Goal: Information Seeking & Learning: Learn about a topic

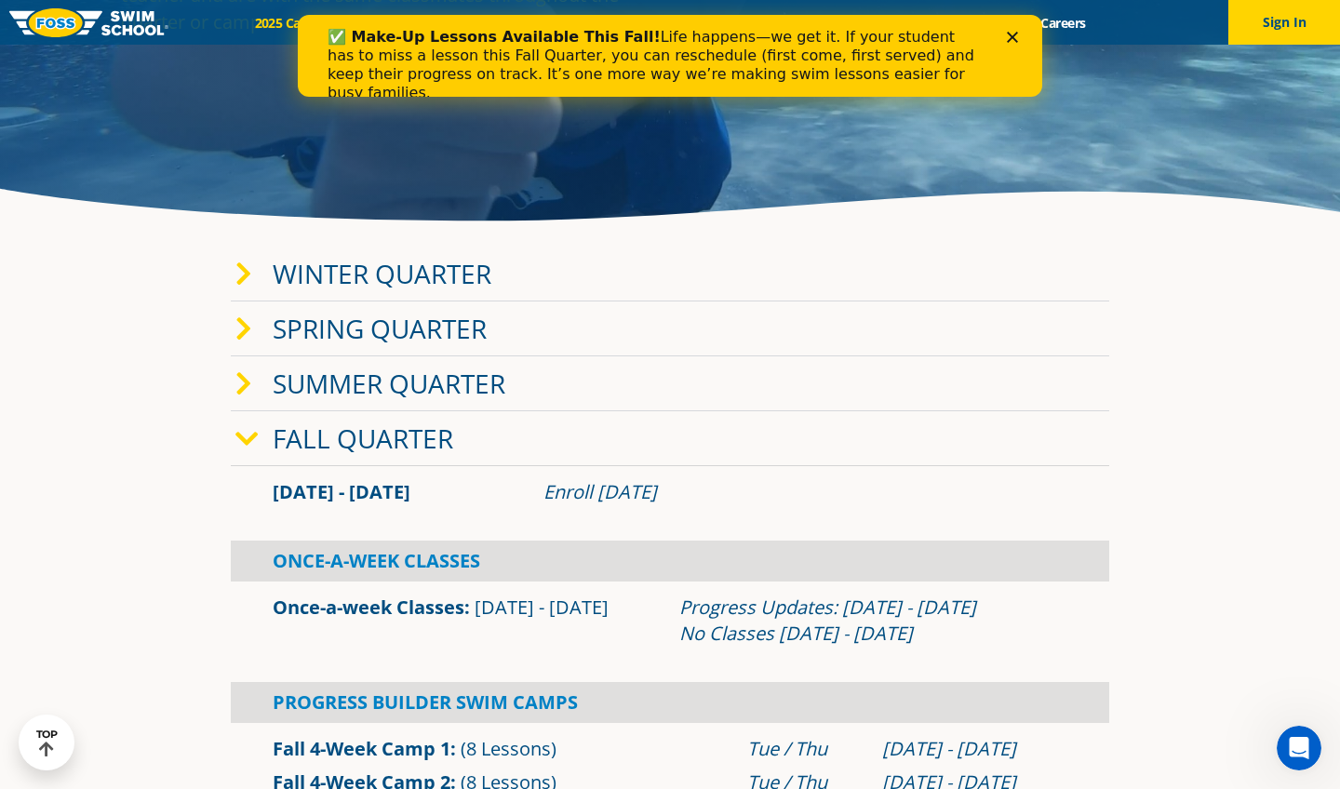
scroll to position [296, 0]
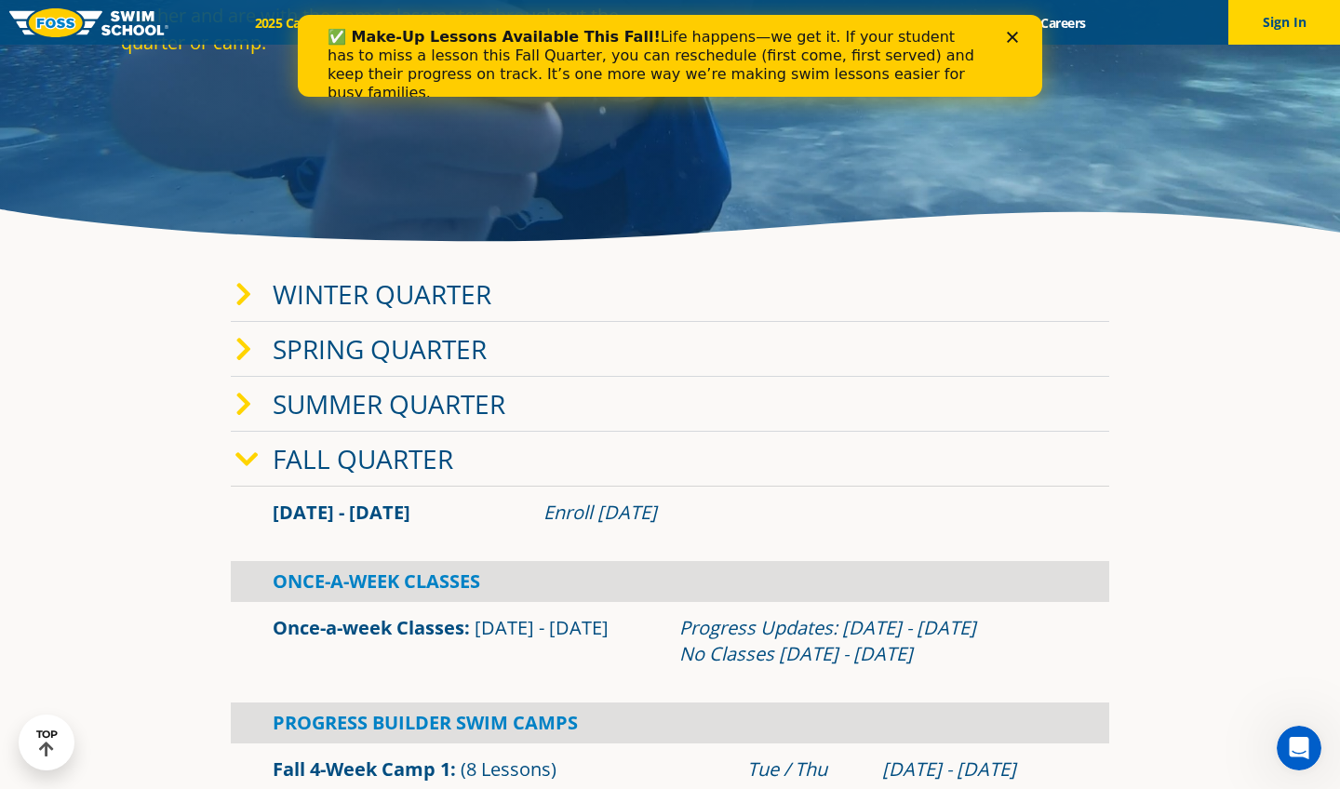
click at [407, 289] on link "Winter Quarter" at bounding box center [382, 293] width 219 height 35
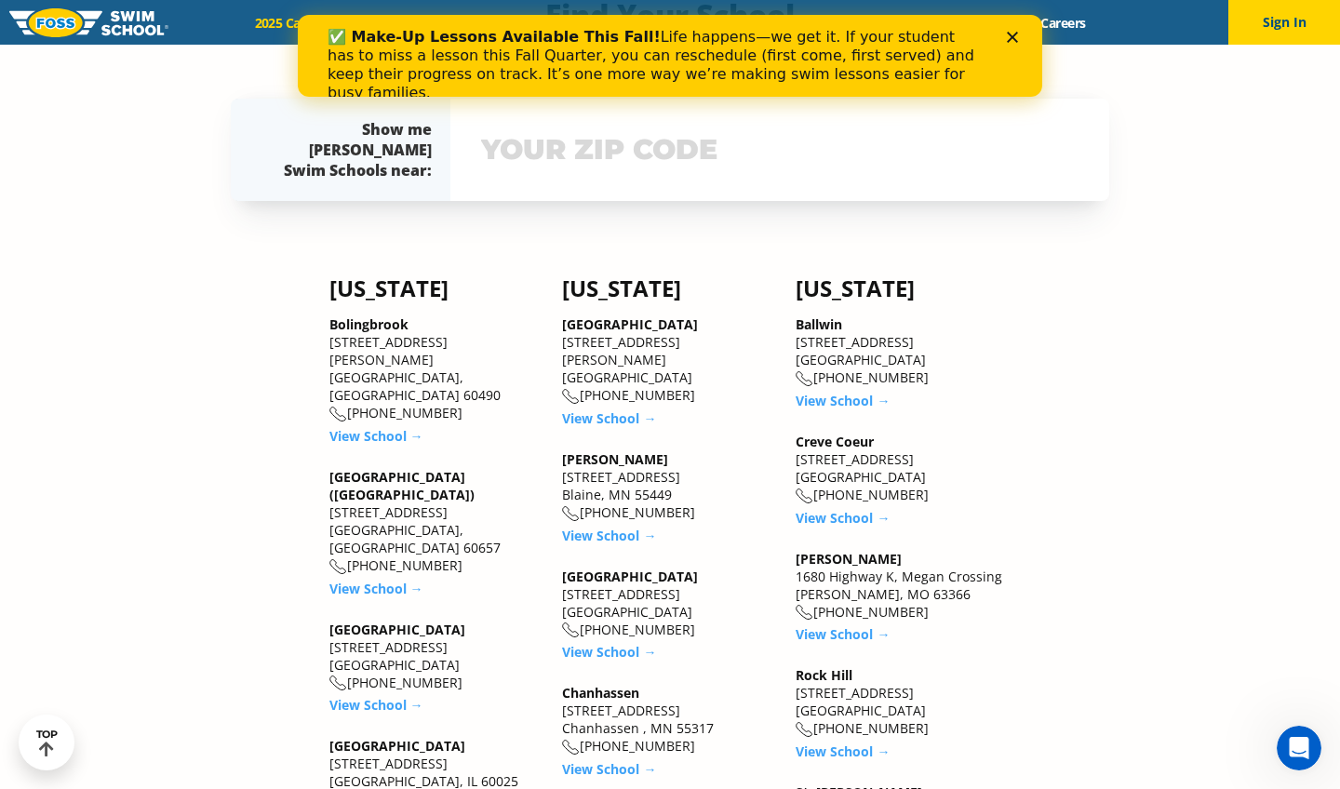
scroll to position [1889, 0]
click at [597, 409] on link "View School →" at bounding box center [609, 418] width 94 height 18
click at [604, 527] on link "View School →" at bounding box center [609, 536] width 94 height 18
click at [382, 427] on link "View School →" at bounding box center [376, 436] width 94 height 18
click at [398, 580] on link "View School →" at bounding box center [376, 589] width 94 height 18
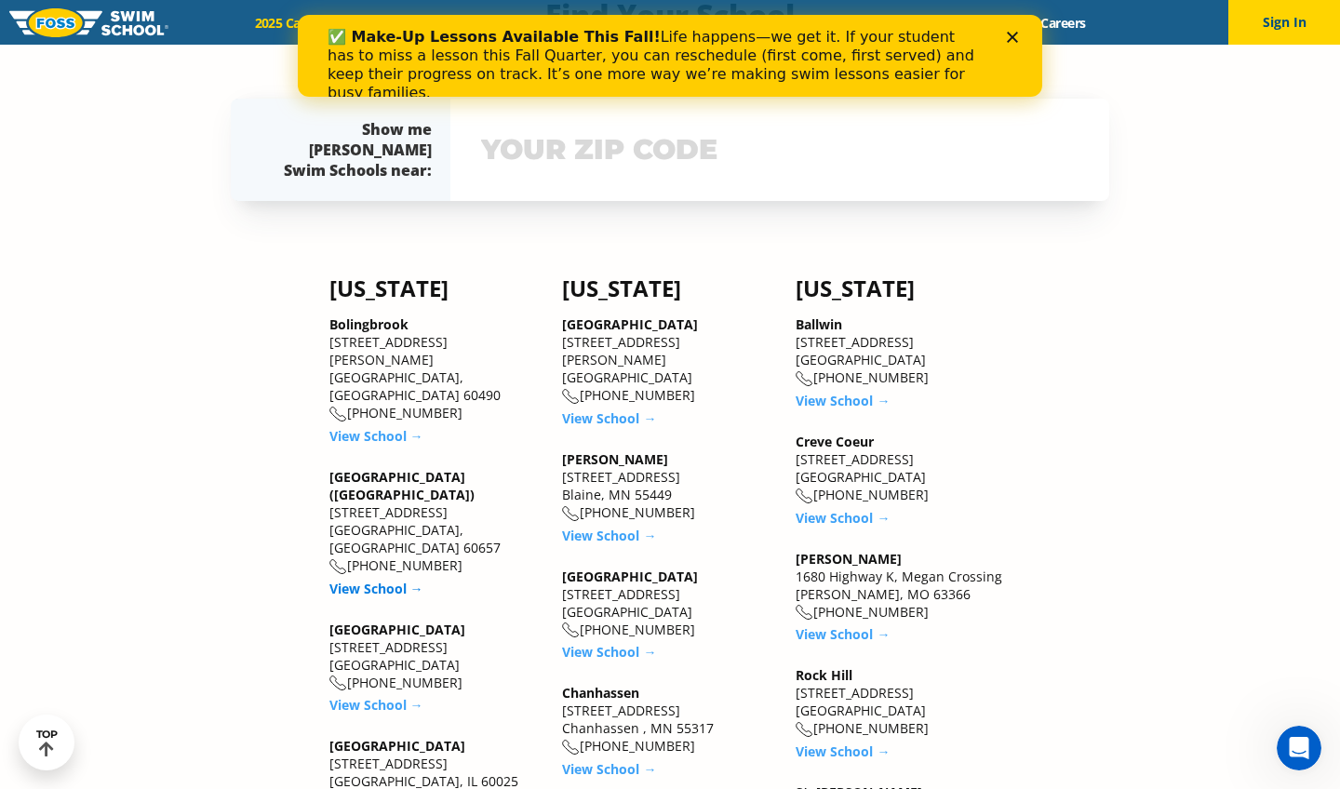
click at [399, 580] on link "View School →" at bounding box center [376, 589] width 94 height 18
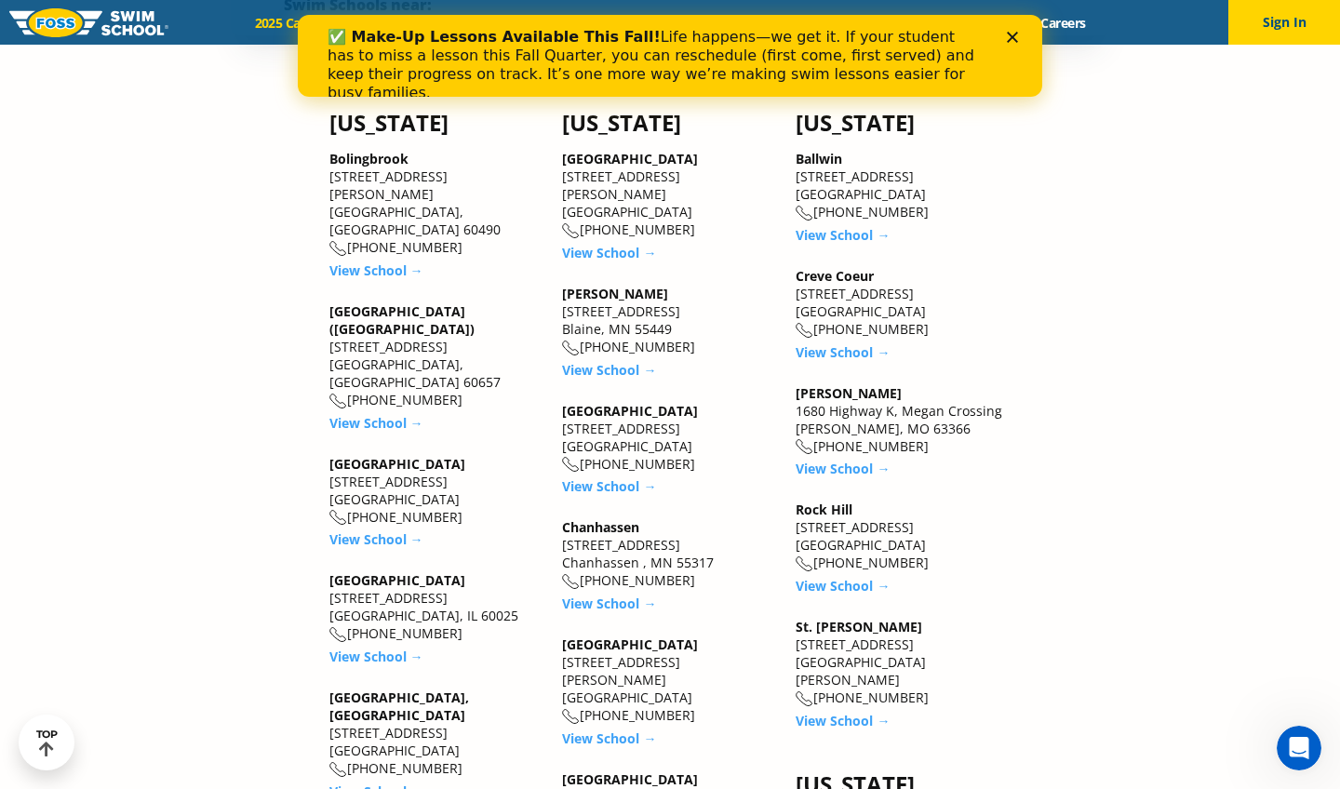
scroll to position [2058, 0]
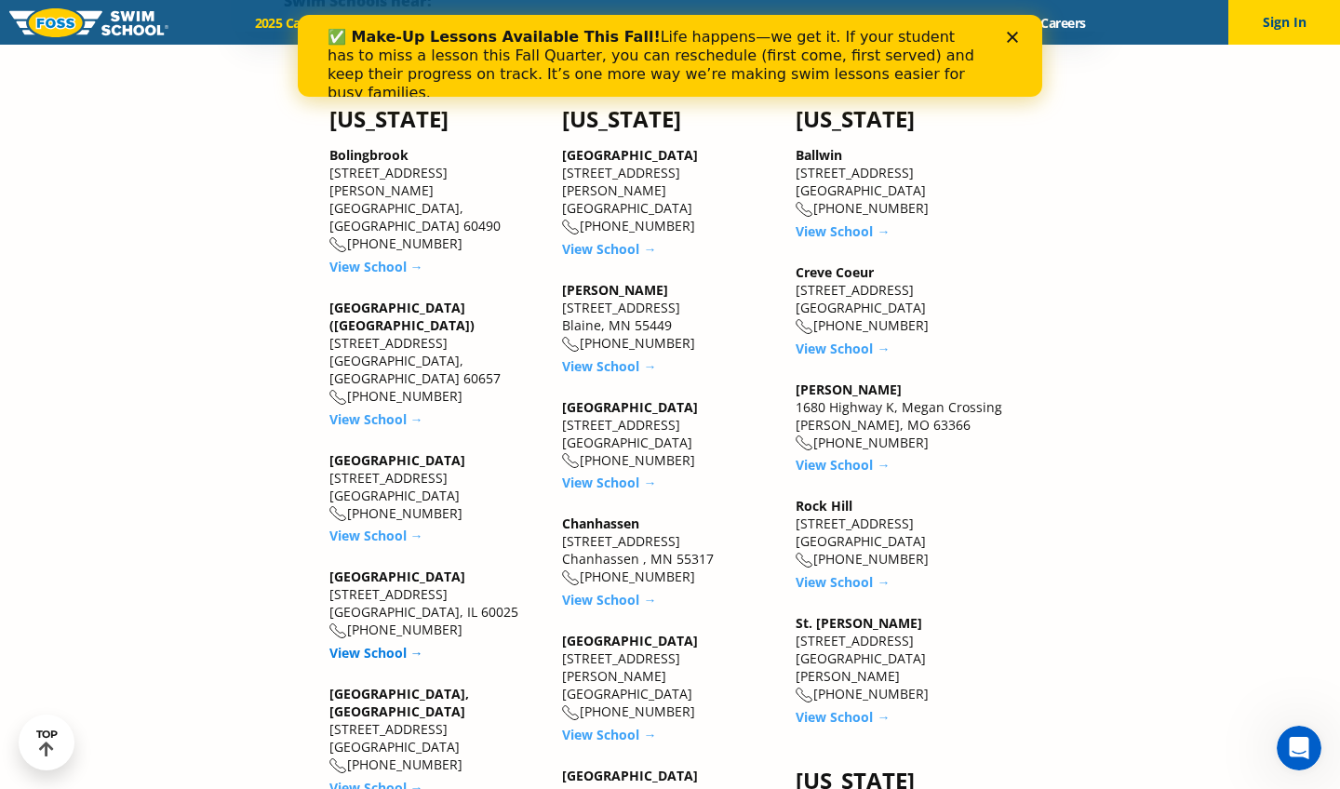
click at [381, 644] on link "View School →" at bounding box center [376, 653] width 94 height 18
click at [369, 644] on link "View School →" at bounding box center [376, 653] width 94 height 18
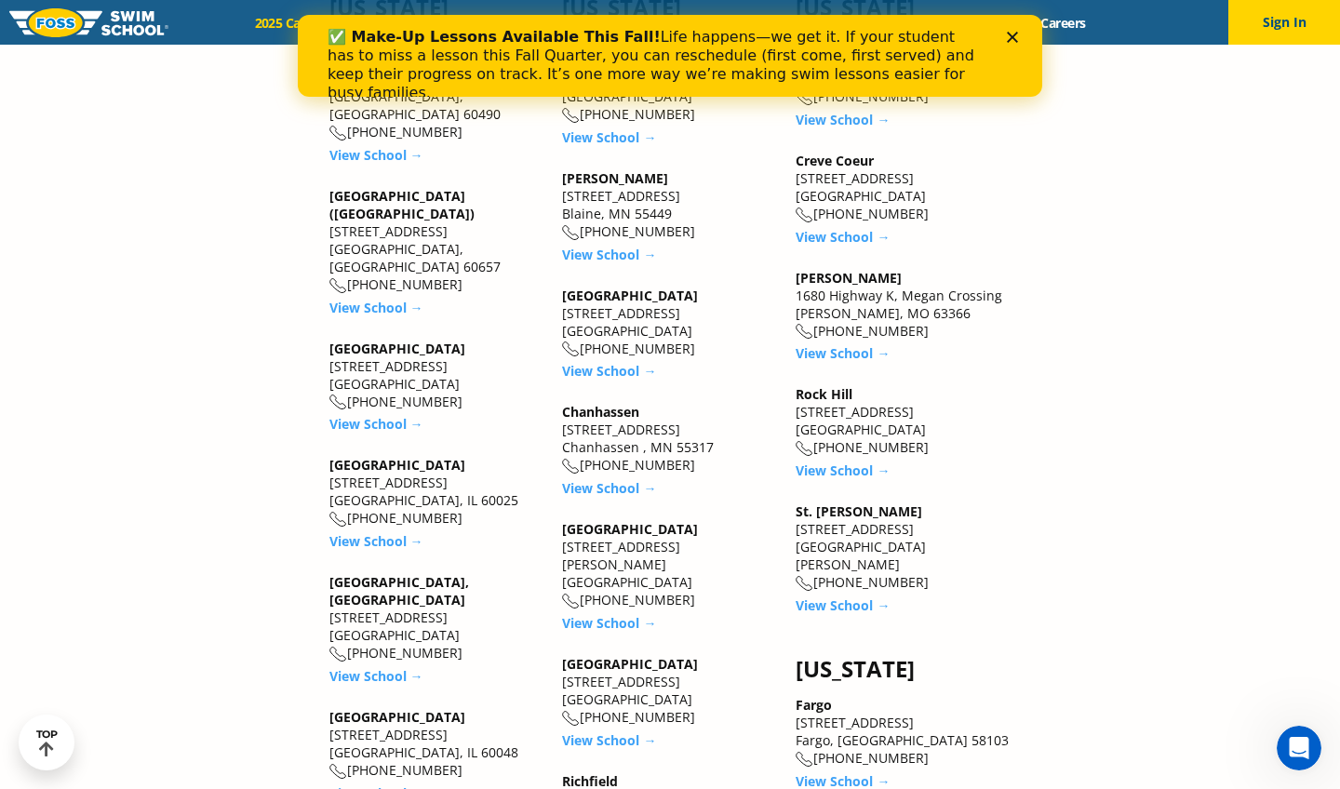
scroll to position [2204, 0]
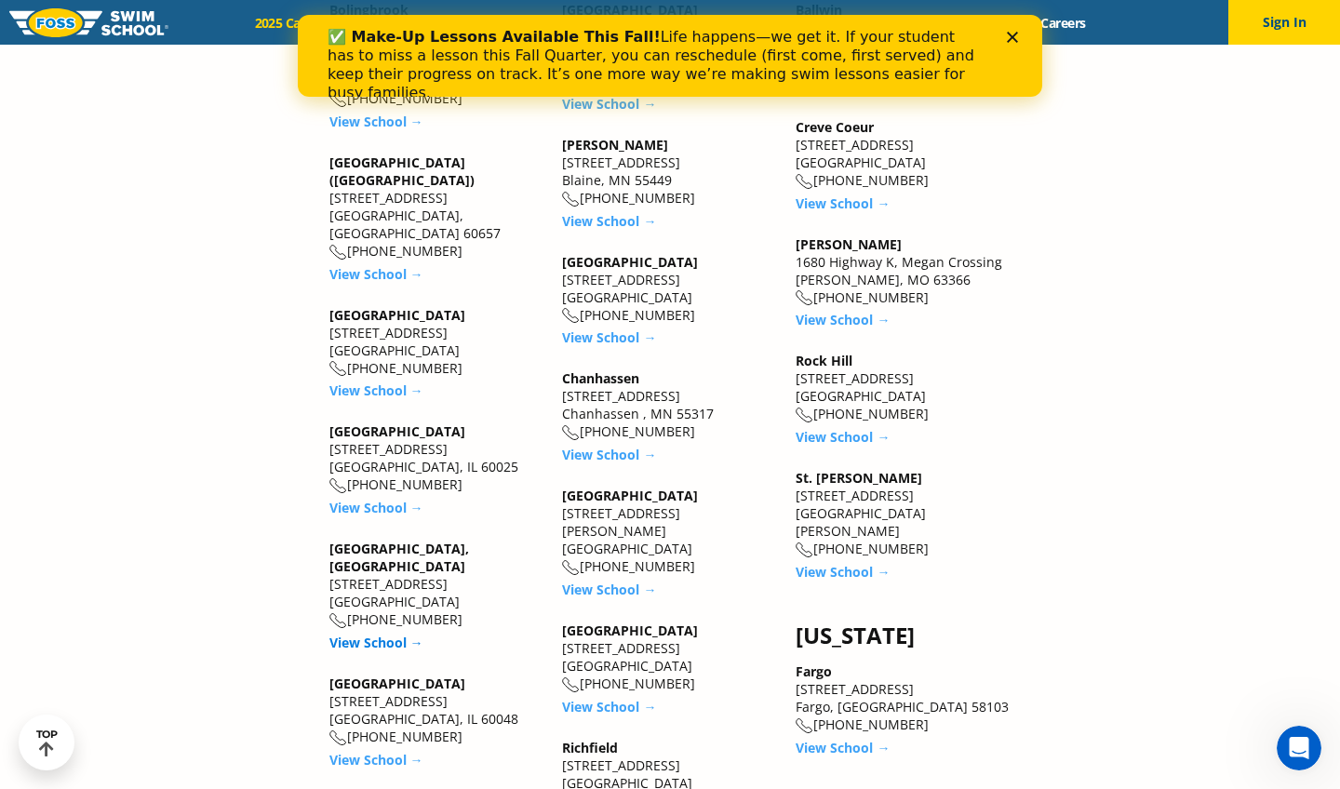
click at [388, 634] on link "View School →" at bounding box center [376, 643] width 94 height 18
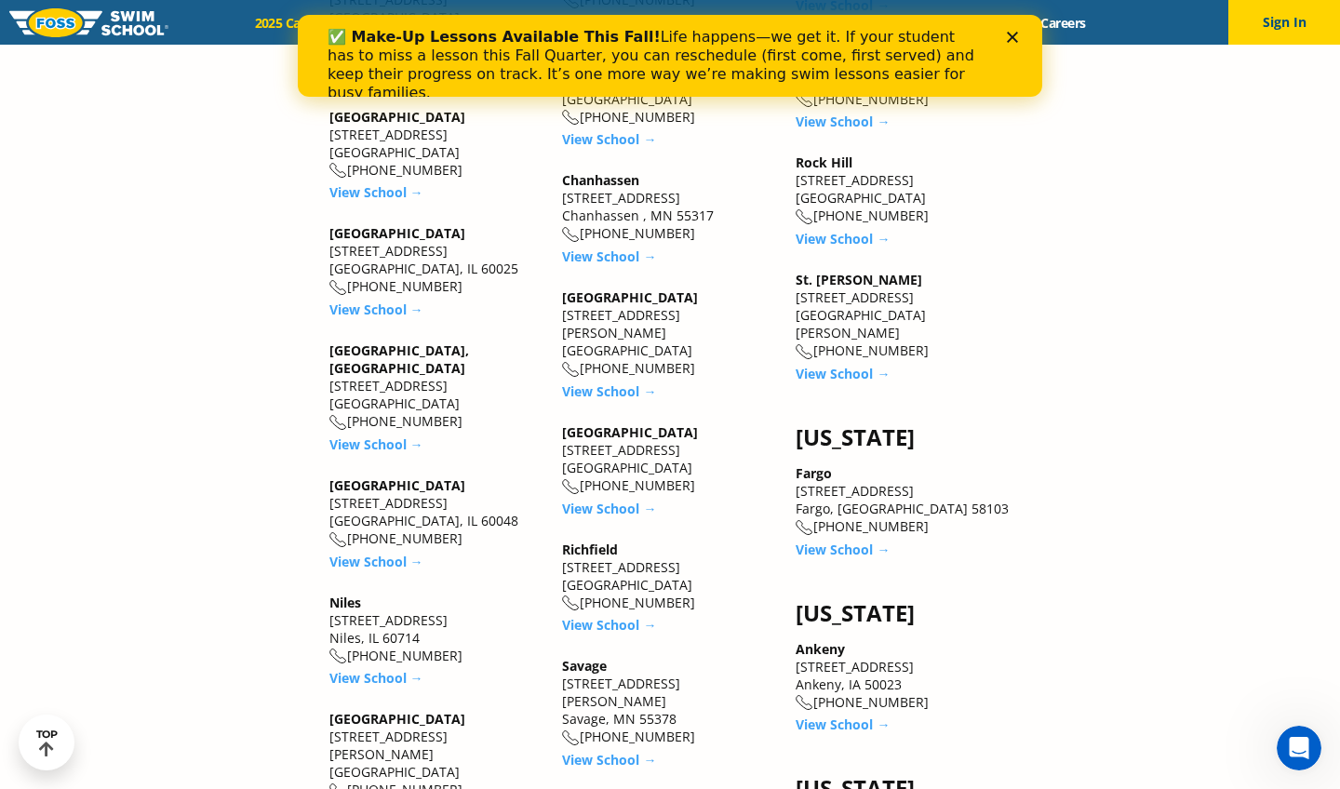
scroll to position [2403, 0]
click at [360, 552] on link "View School →" at bounding box center [376, 561] width 94 height 18
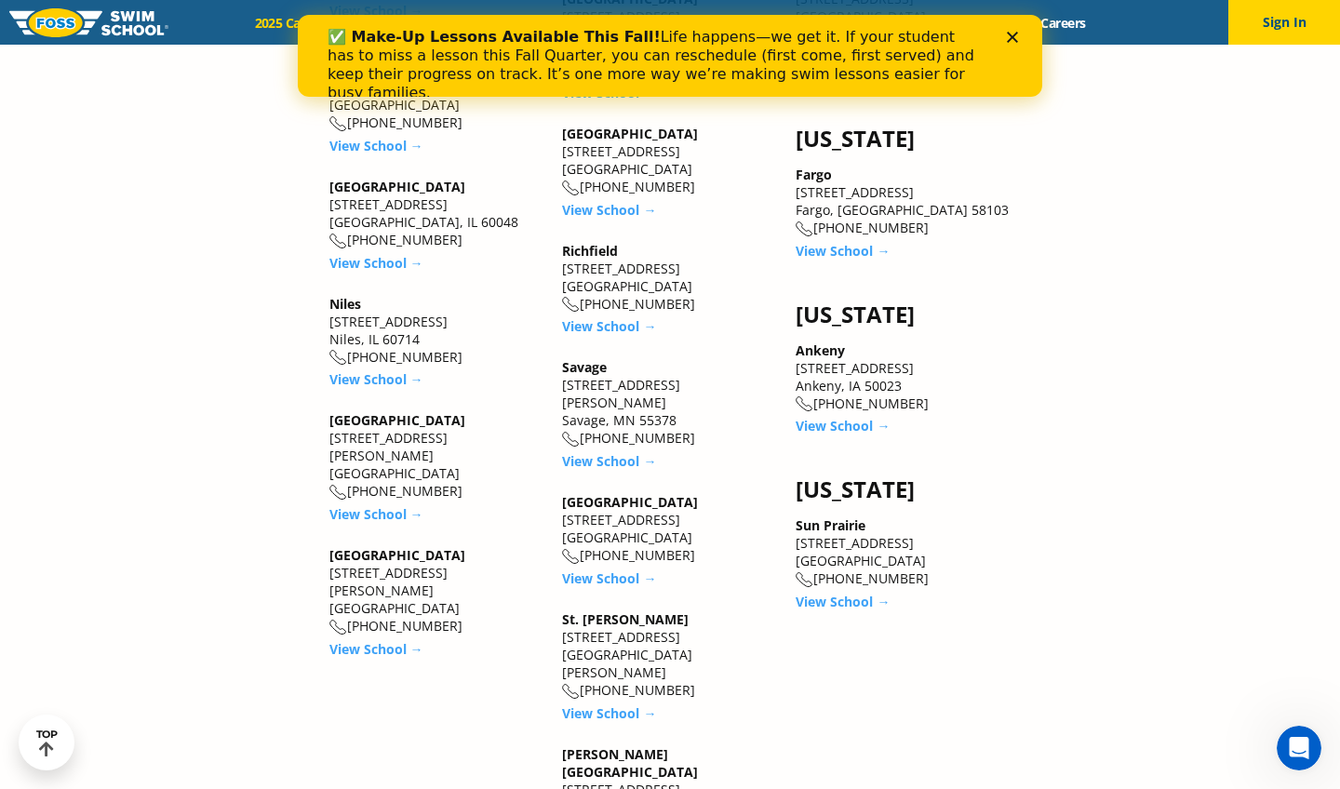
scroll to position [2735, 0]
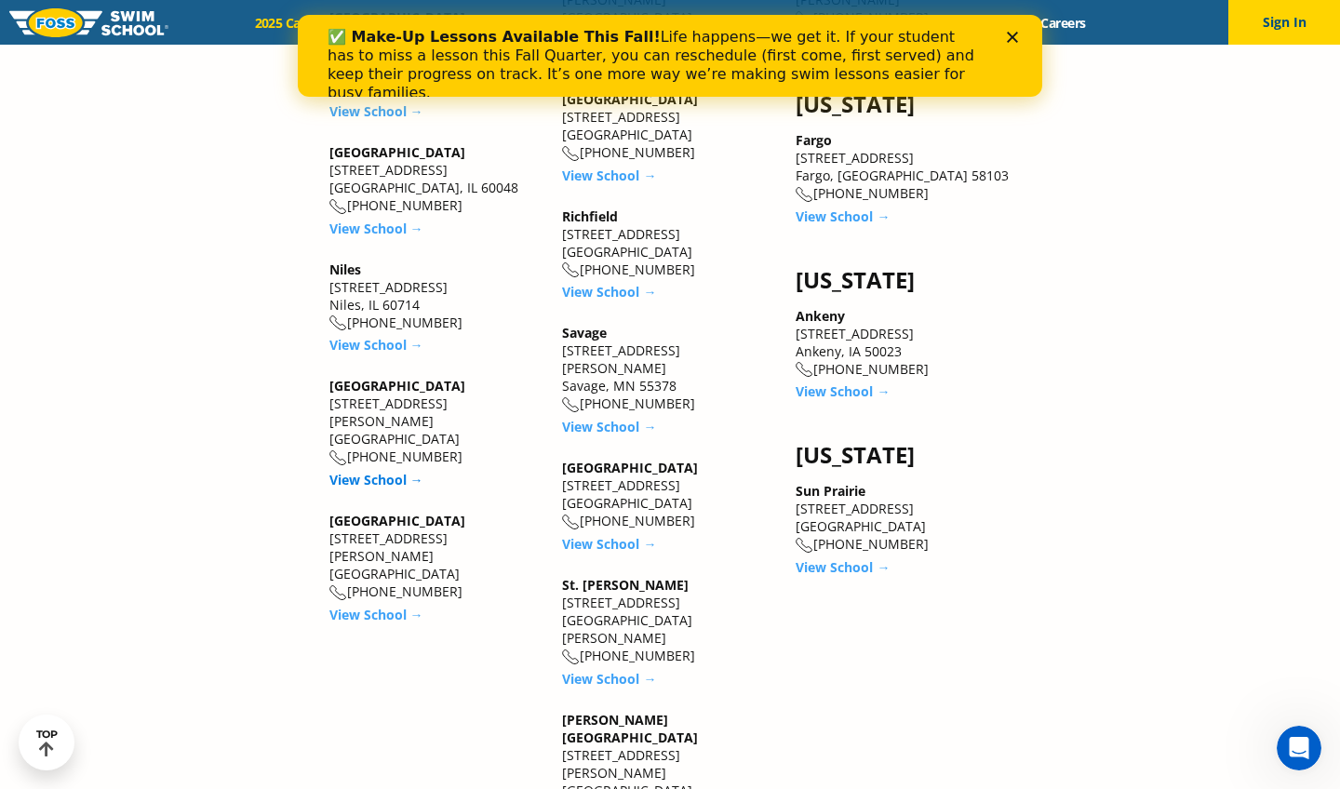
click at [354, 471] on link "View School →" at bounding box center [376, 480] width 94 height 18
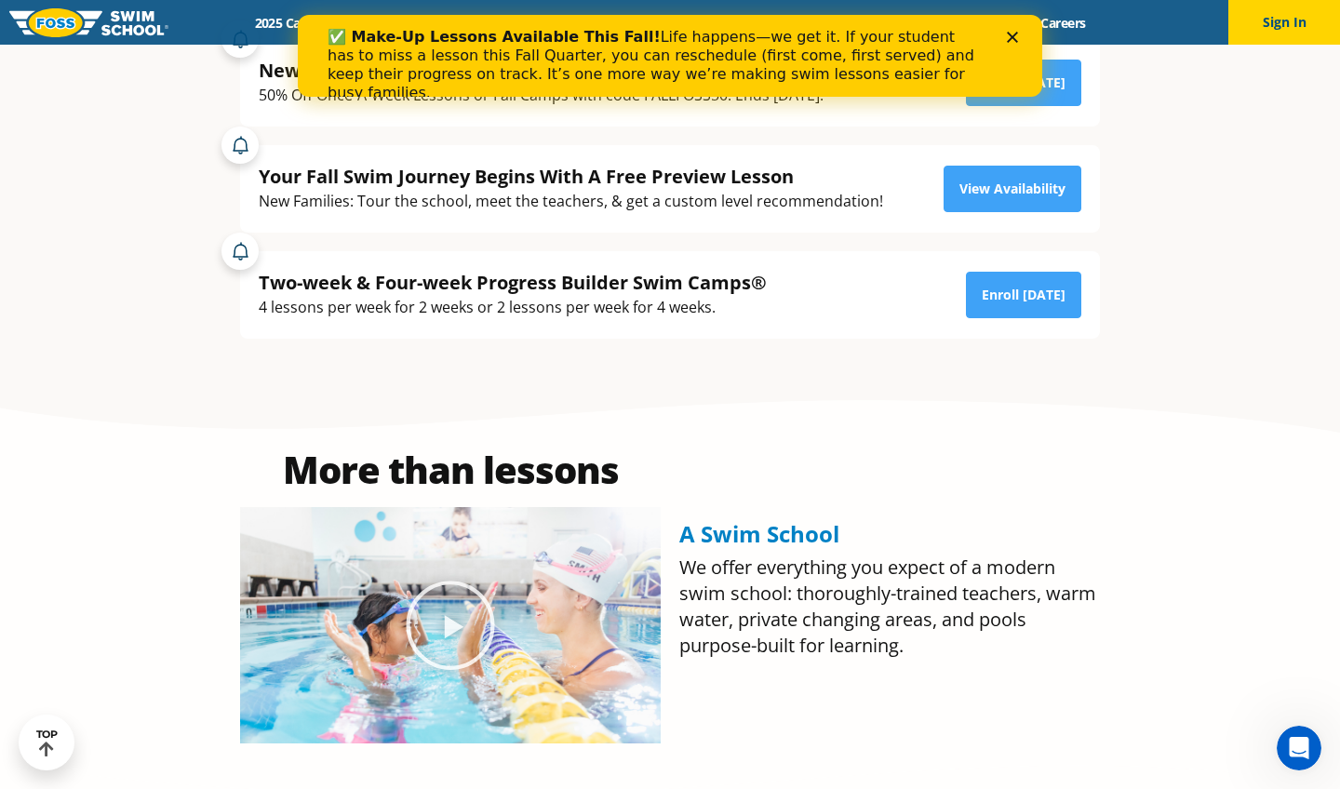
scroll to position [388, 0]
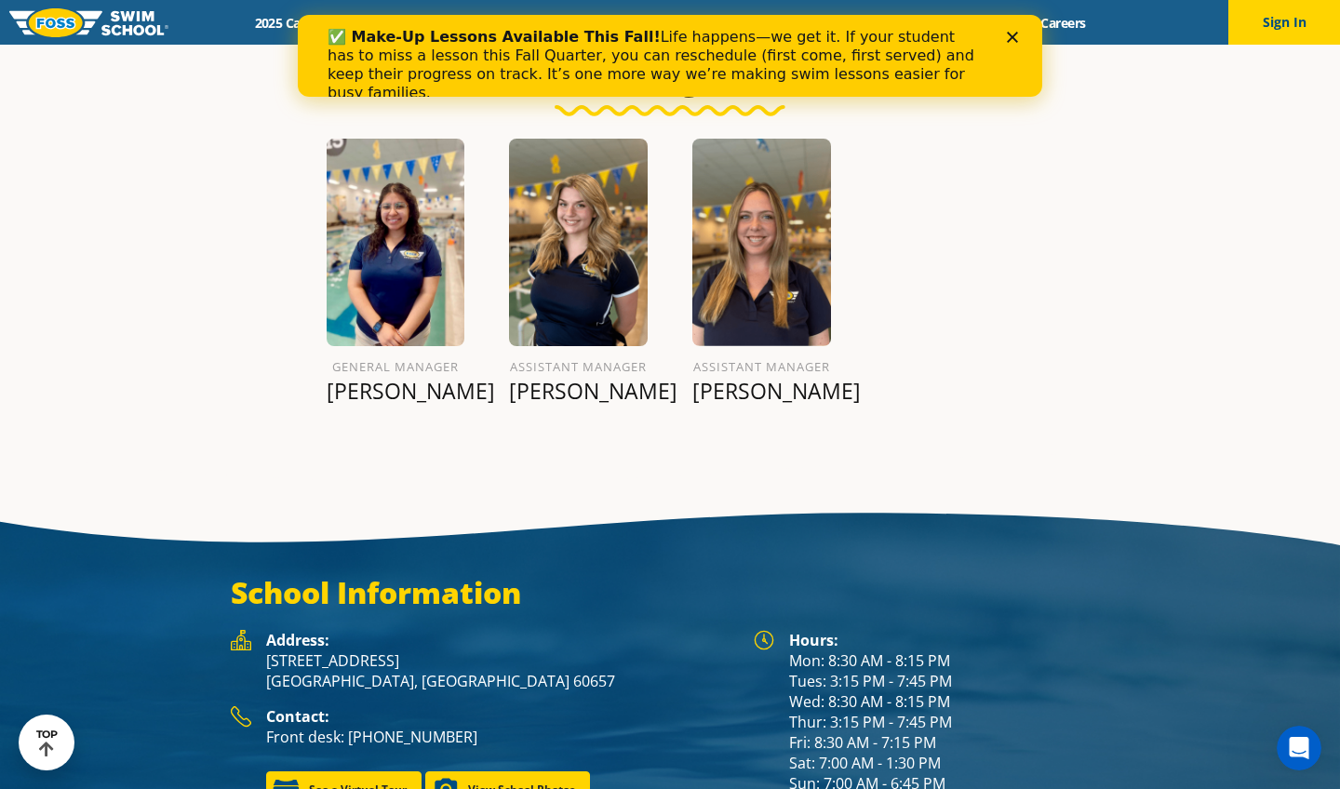
scroll to position [2206, 0]
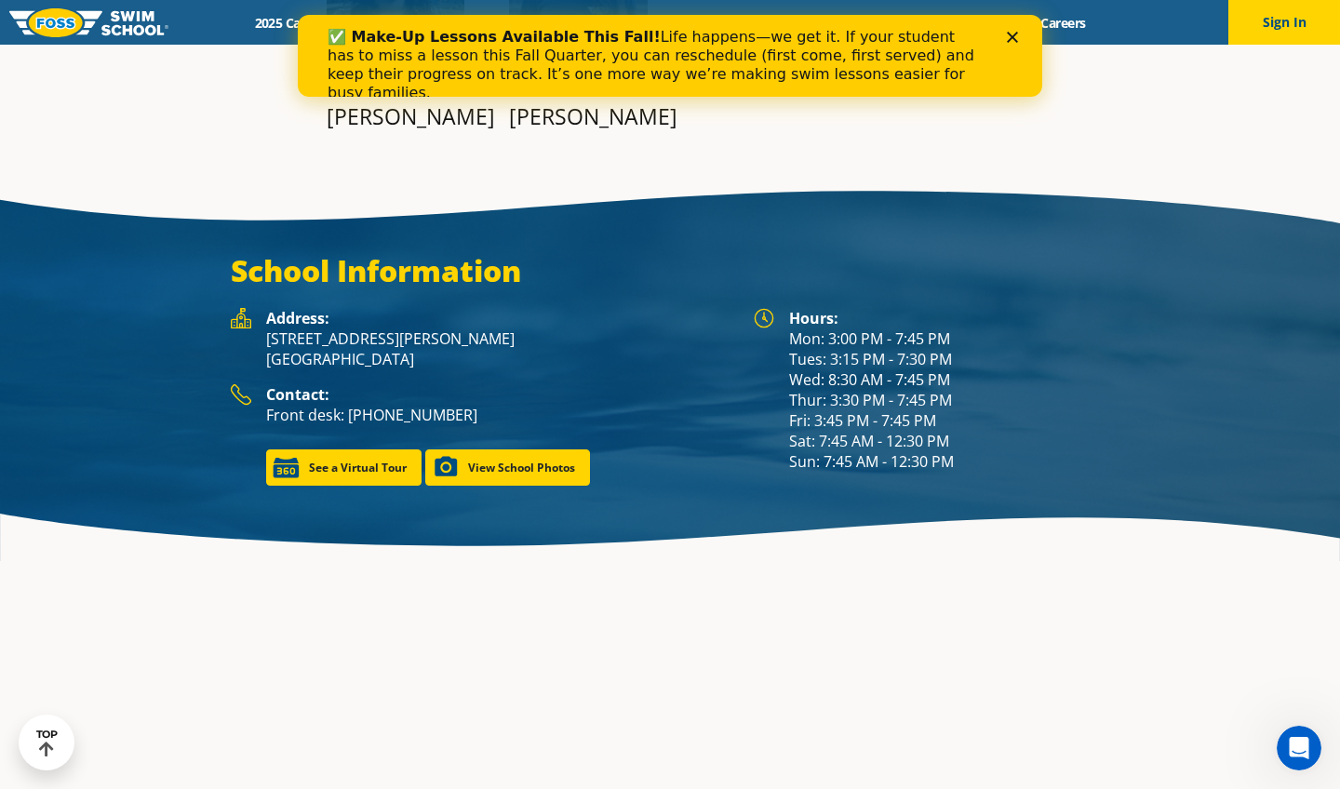
scroll to position [2232, 0]
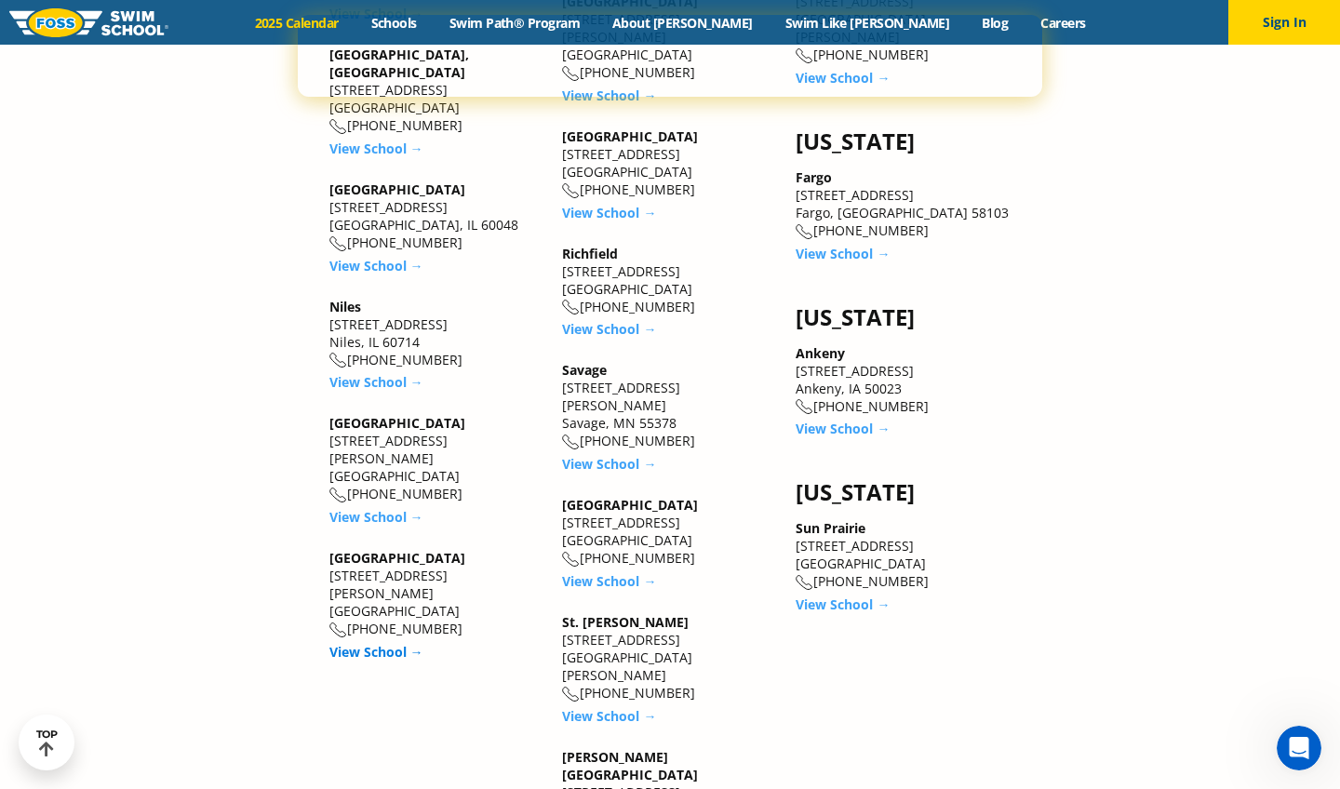
click at [395, 643] on link "View School →" at bounding box center [376, 652] width 94 height 18
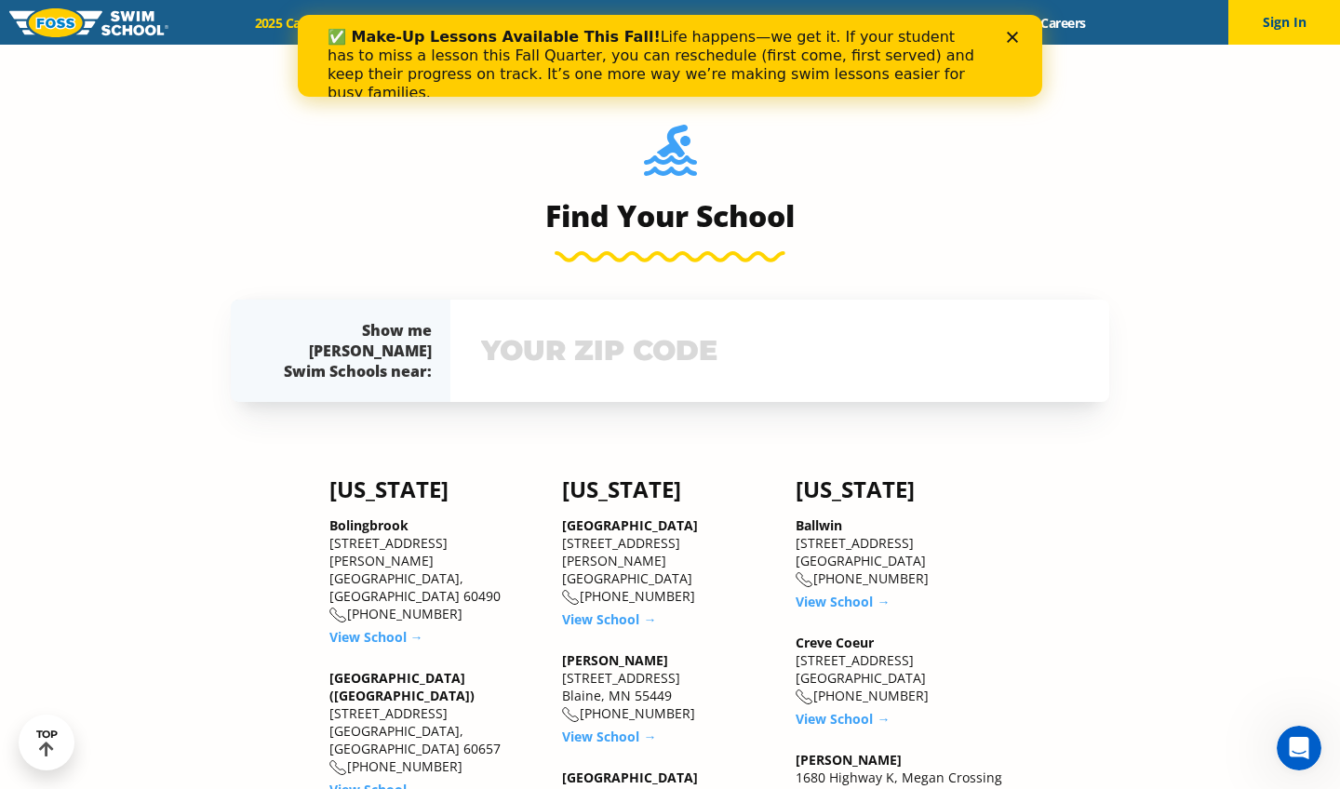
scroll to position [1283, 0]
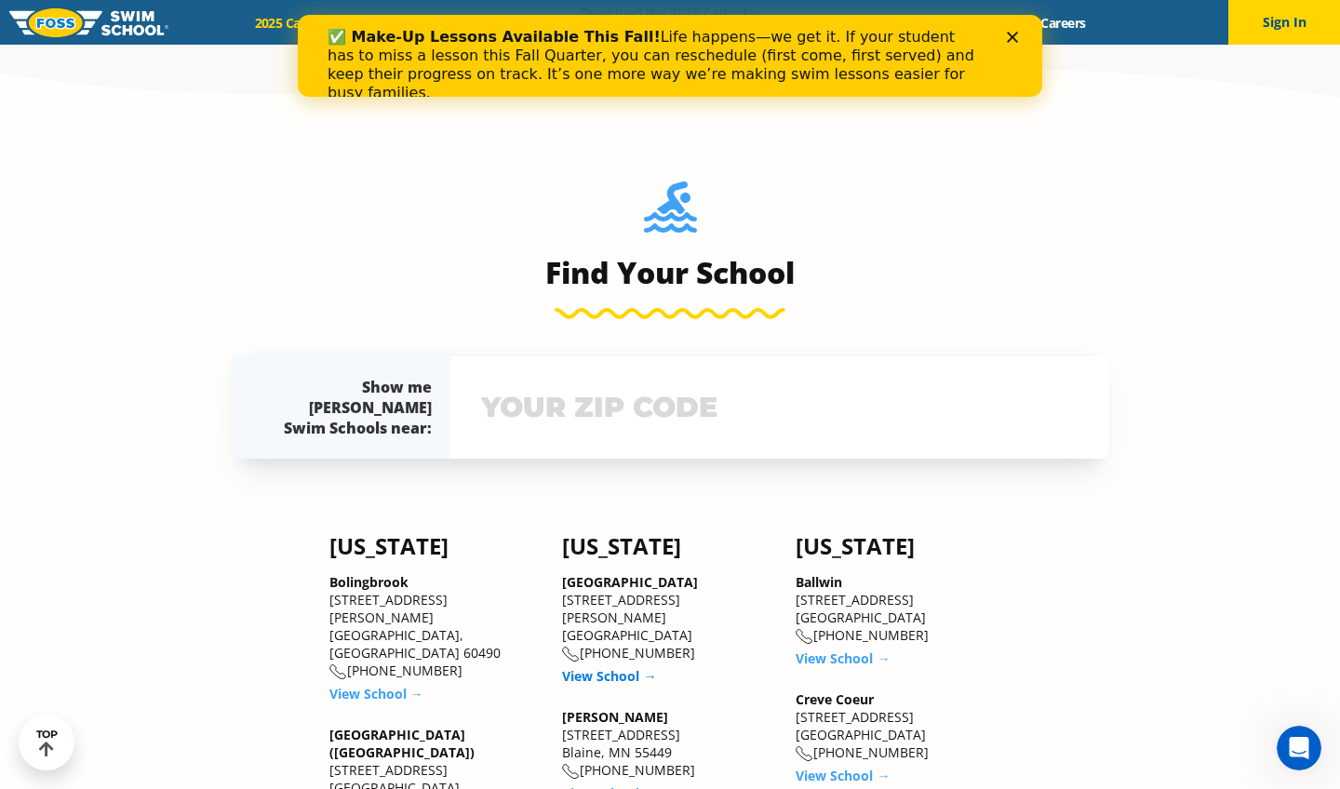
click at [610, 667] on link "View School →" at bounding box center [609, 676] width 94 height 18
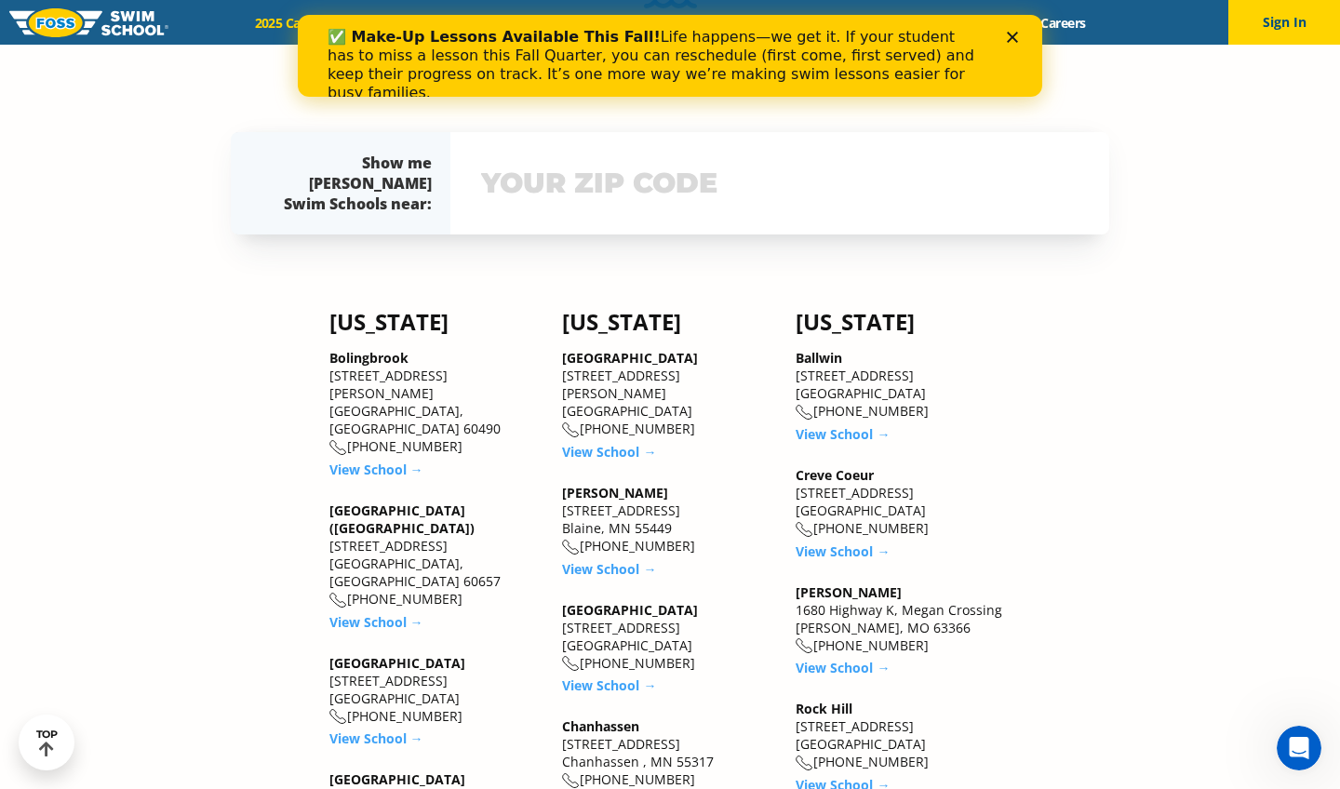
scroll to position [1509, 0]
click at [610, 558] on link "View School →" at bounding box center [609, 567] width 94 height 18
click at [621, 675] on link "View School →" at bounding box center [609, 684] width 94 height 18
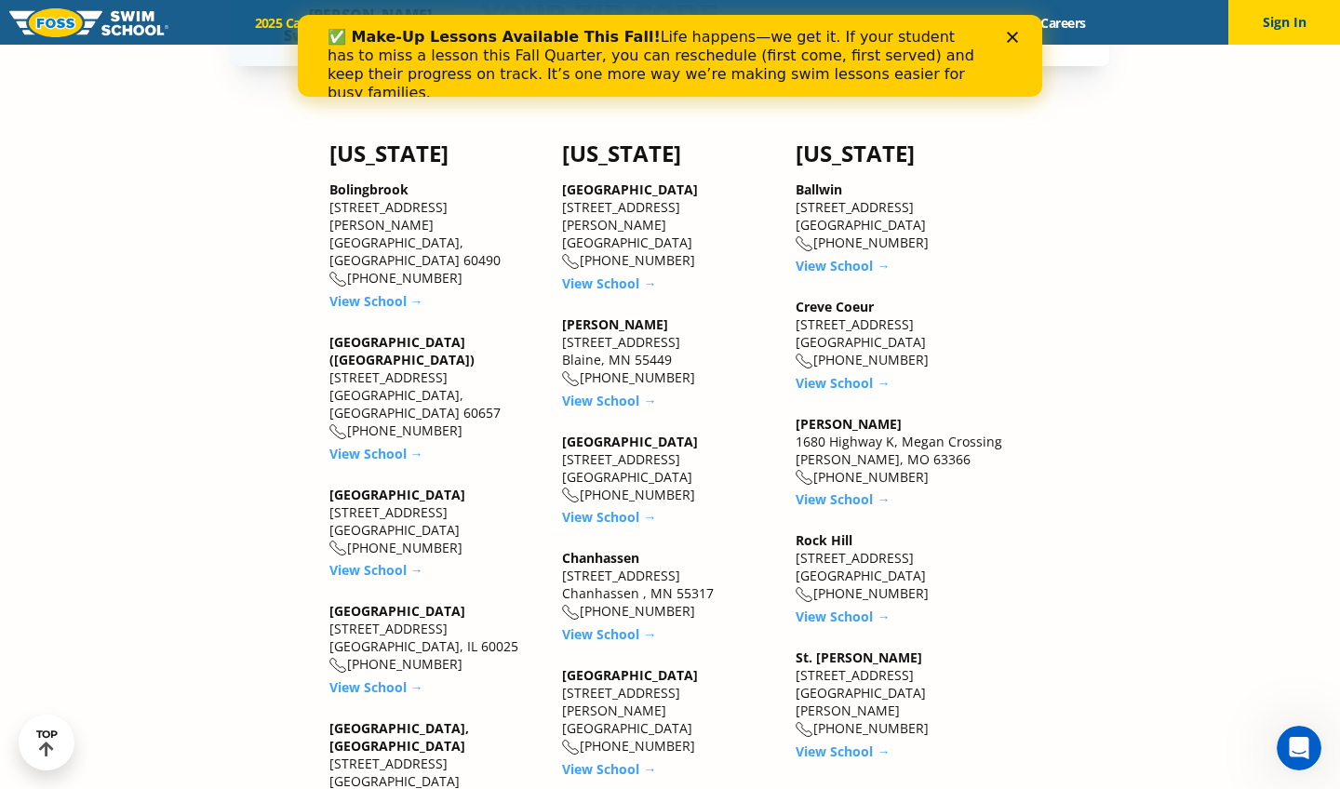
scroll to position [1684, 0]
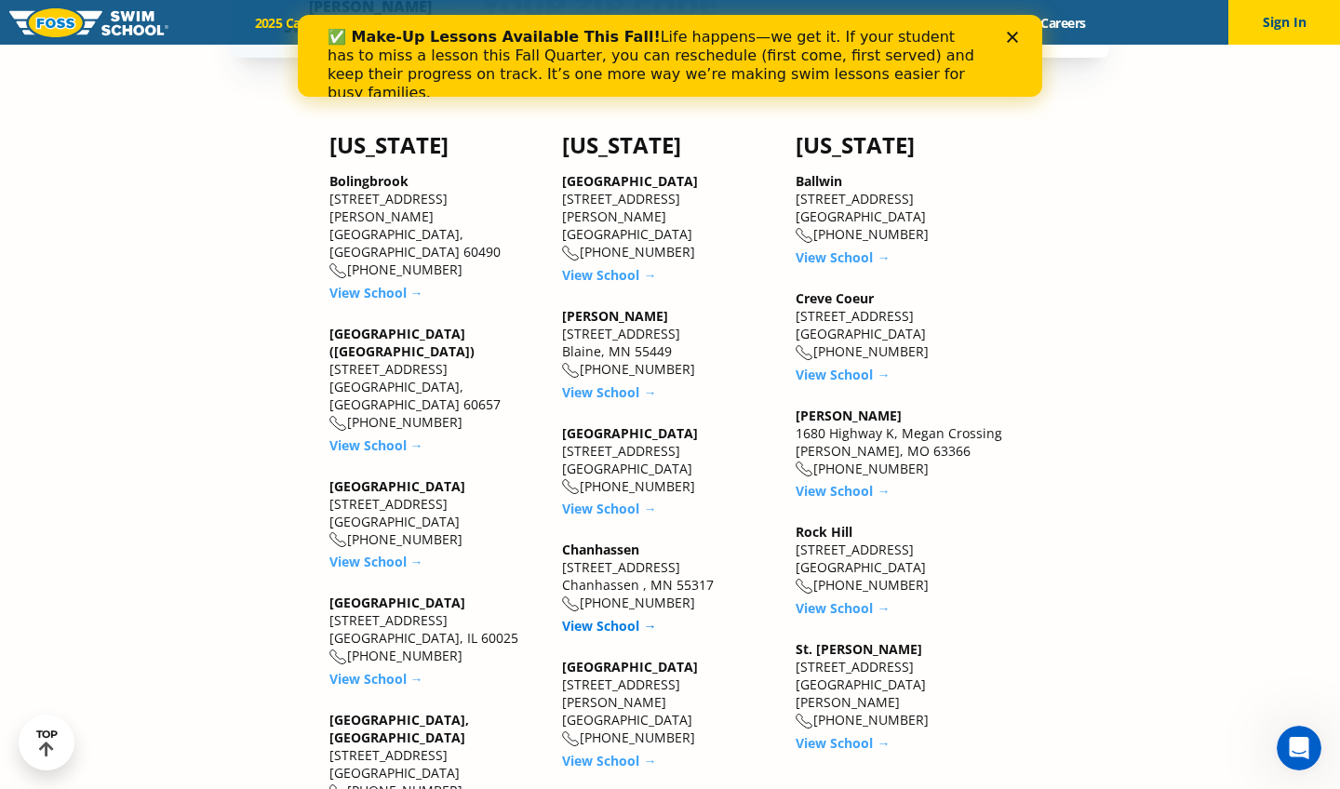
click at [613, 617] on link "View School →" at bounding box center [609, 626] width 94 height 18
click at [604, 752] on link "View School →" at bounding box center [609, 761] width 94 height 18
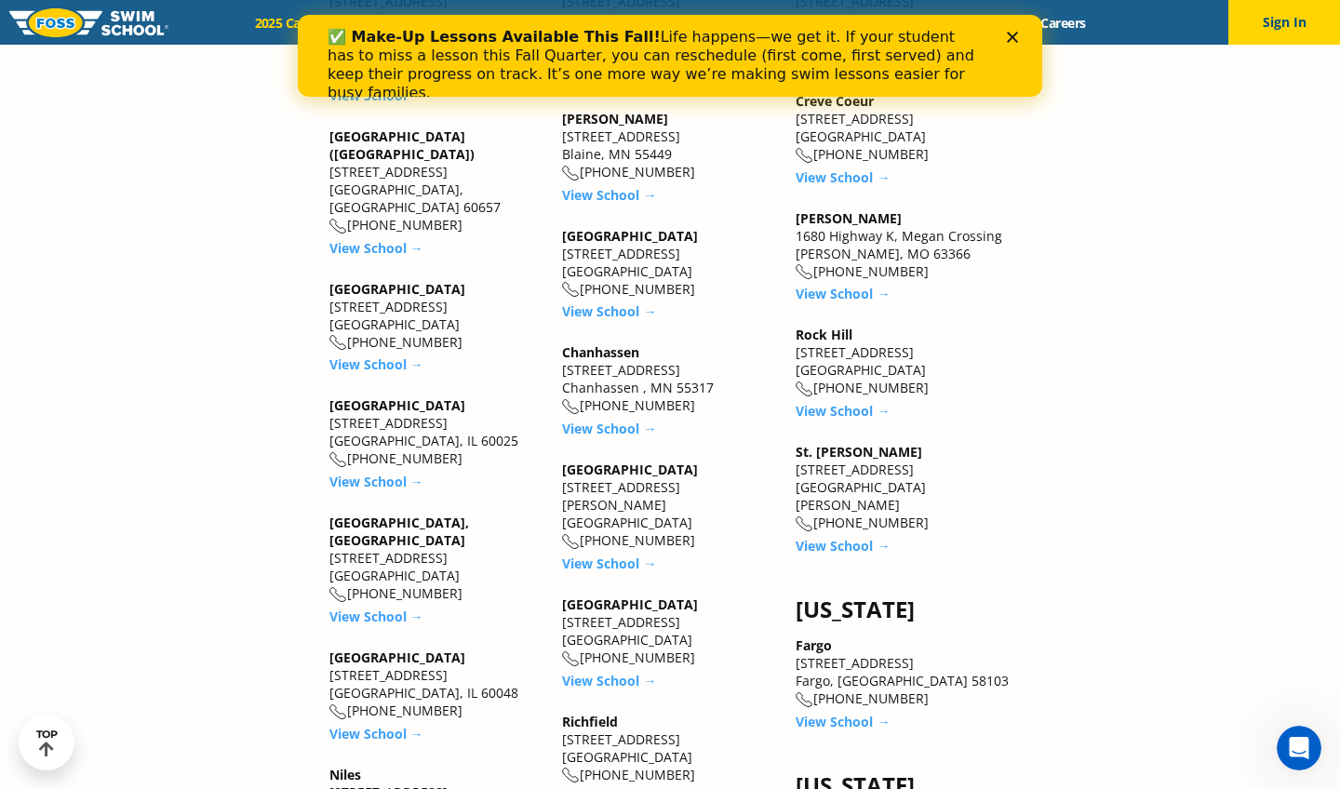
scroll to position [1897, 0]
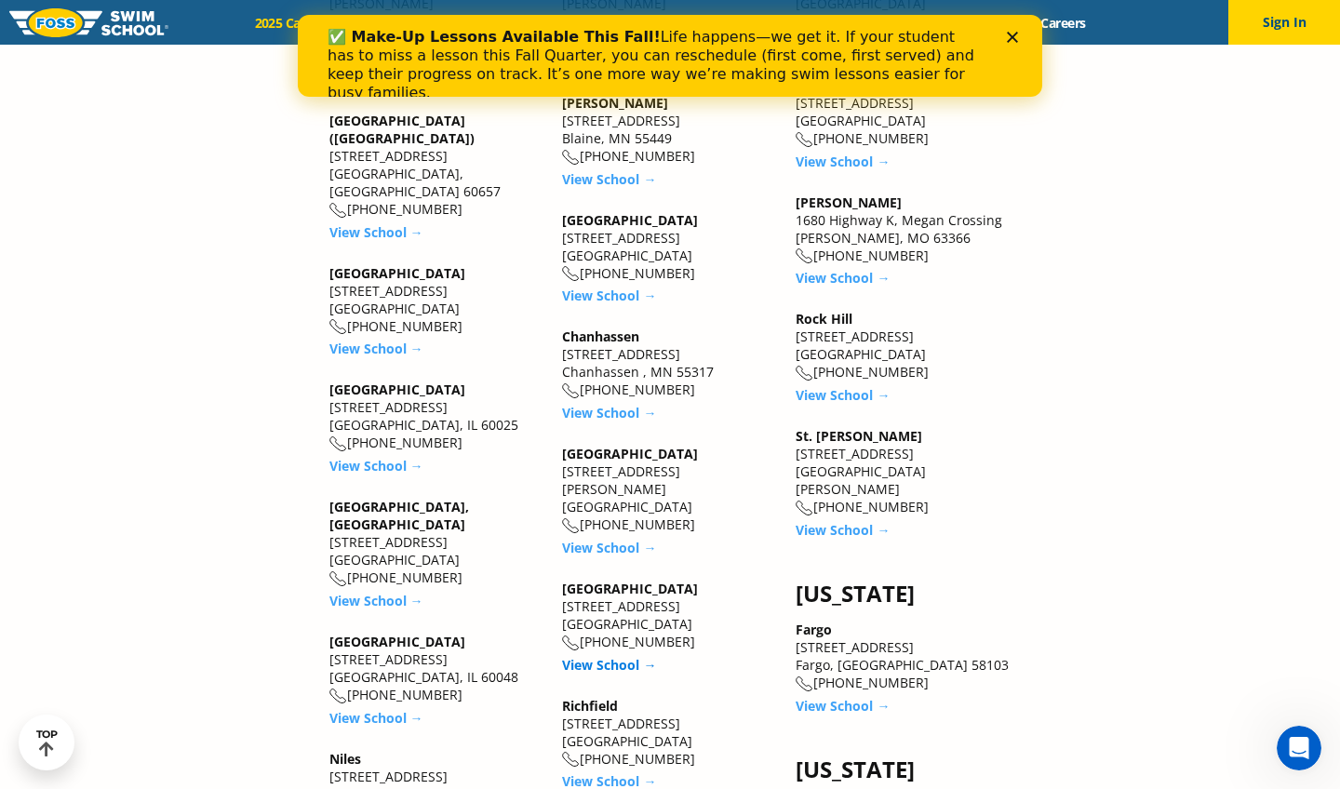
click at [615, 656] on link "View School →" at bounding box center [609, 665] width 94 height 18
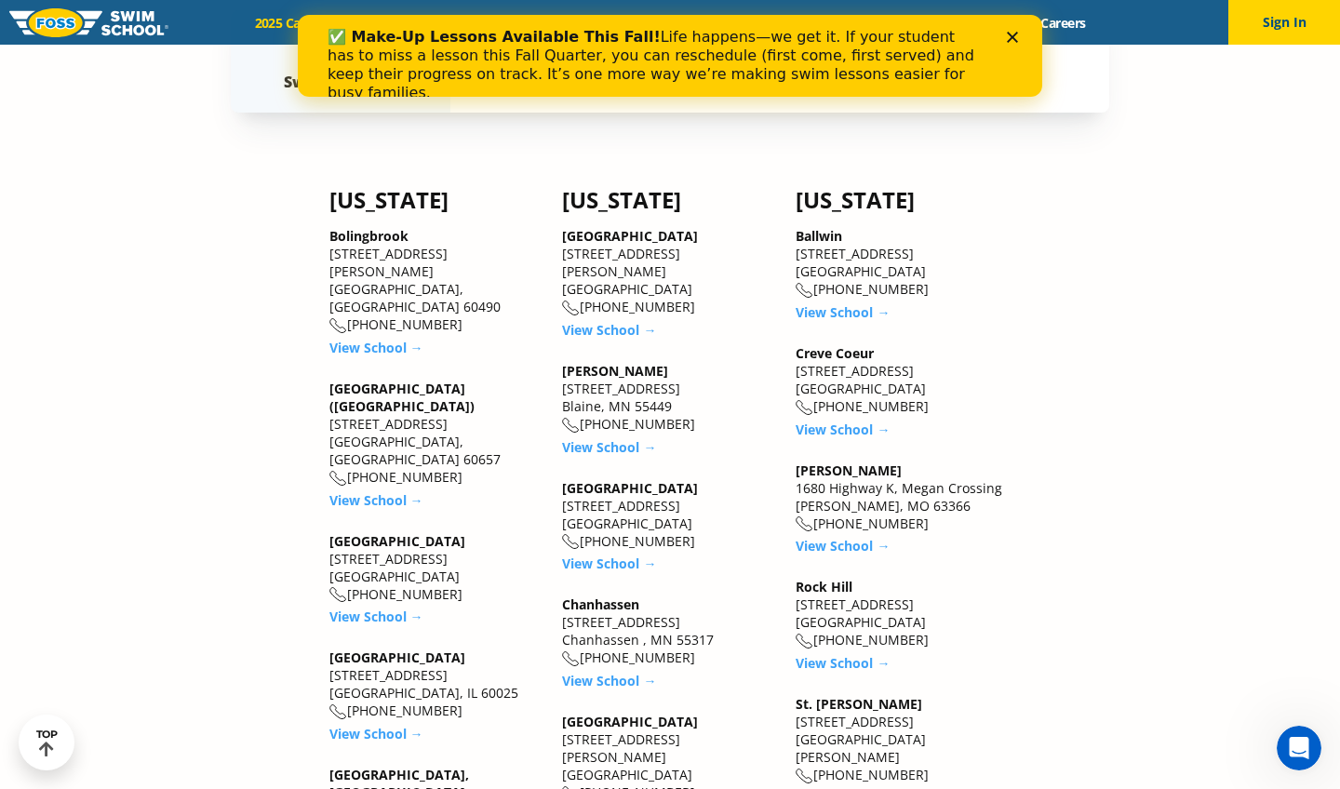
scroll to position [1708, 0]
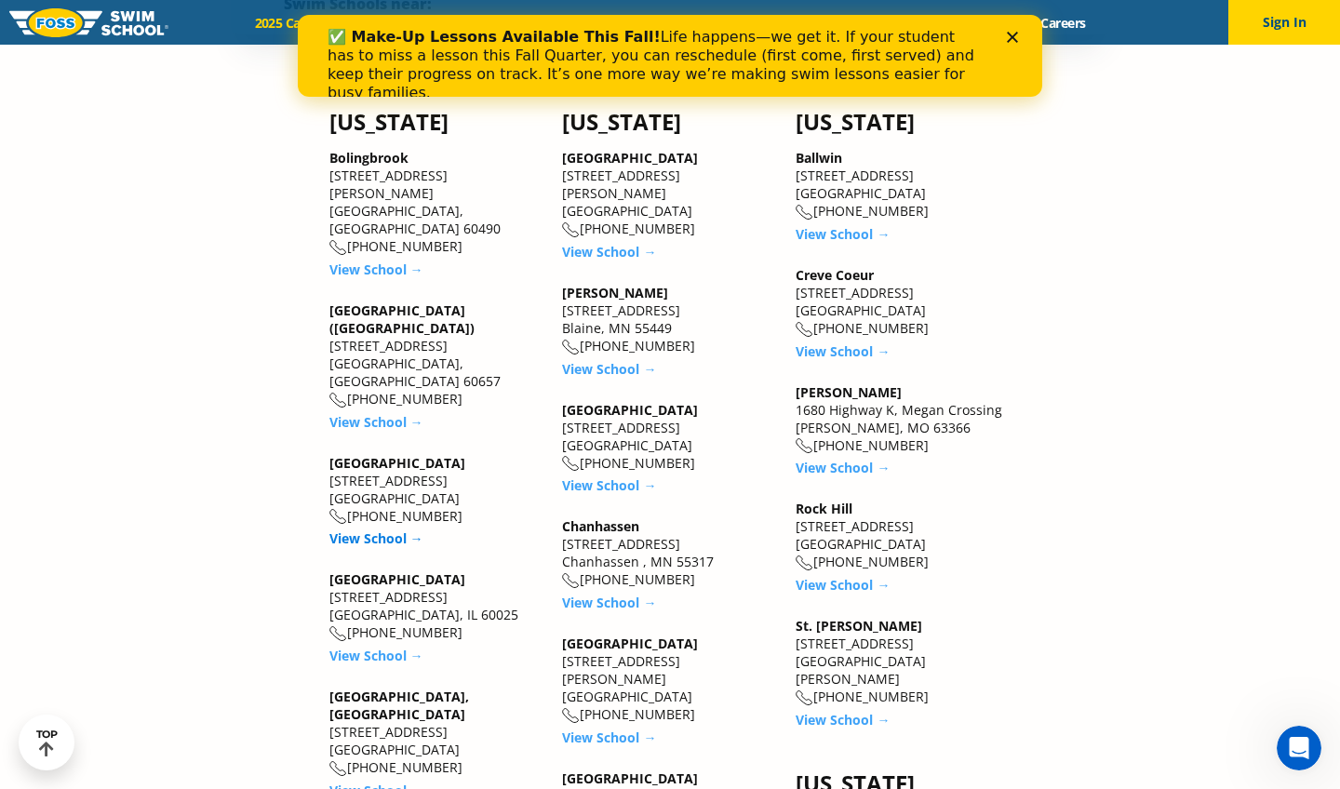
click at [381, 530] on link "View School →" at bounding box center [376, 539] width 94 height 18
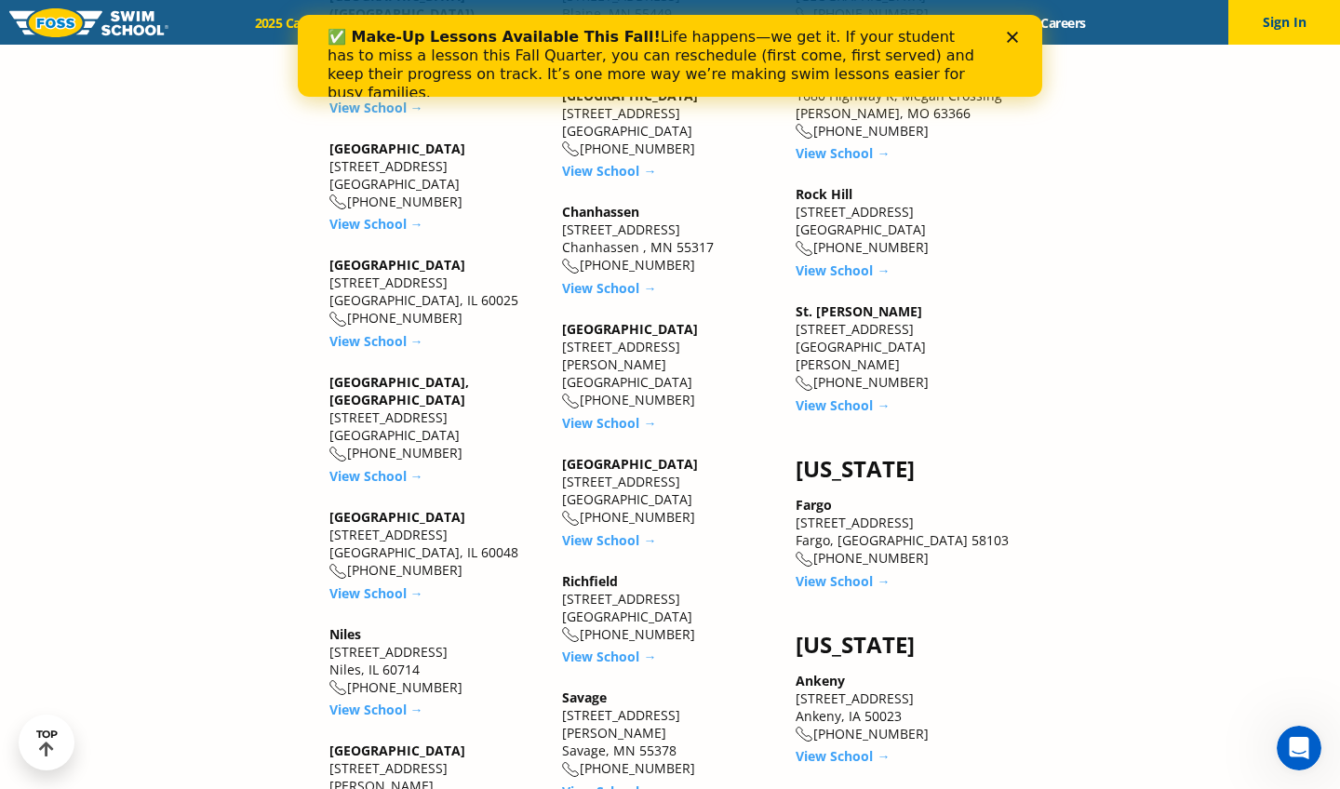
scroll to position [2096, 0]
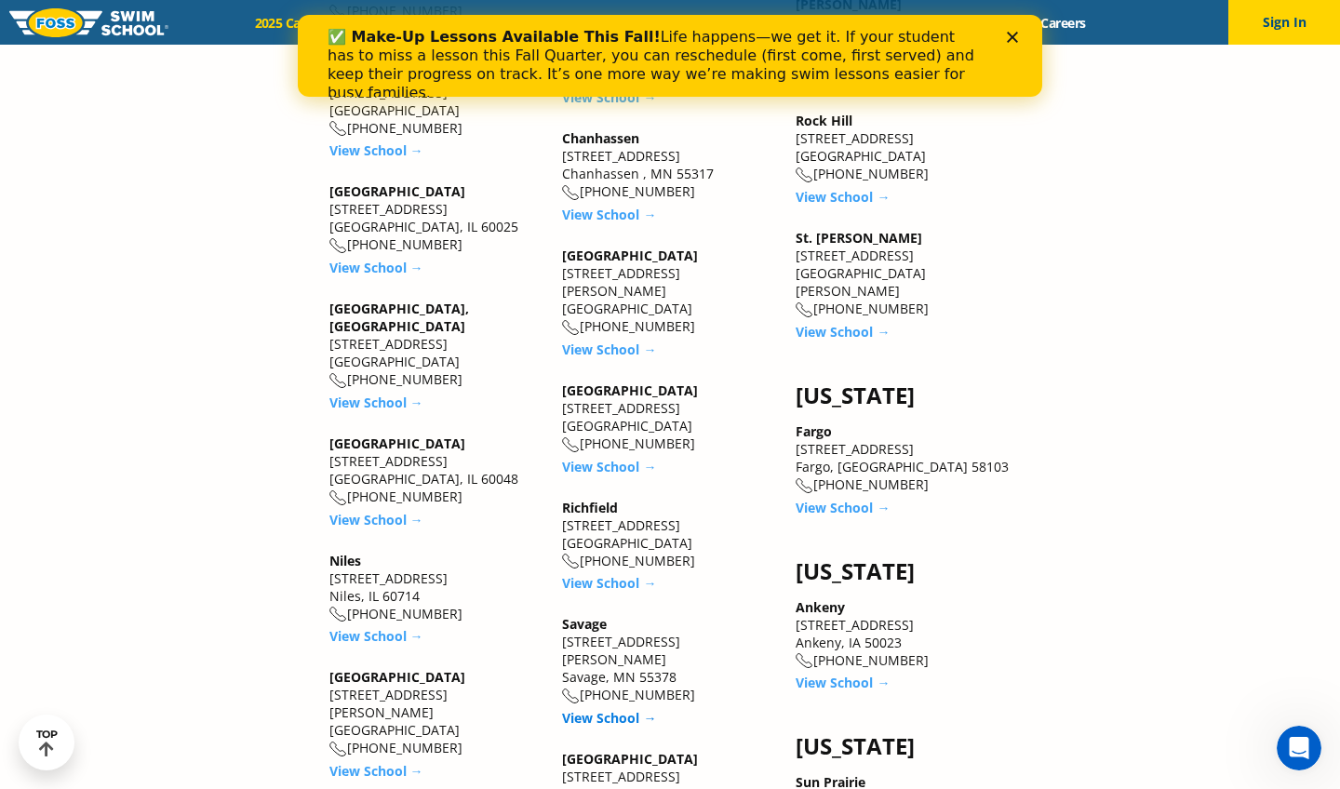
click at [624, 709] on link "View School →" at bounding box center [609, 718] width 94 height 18
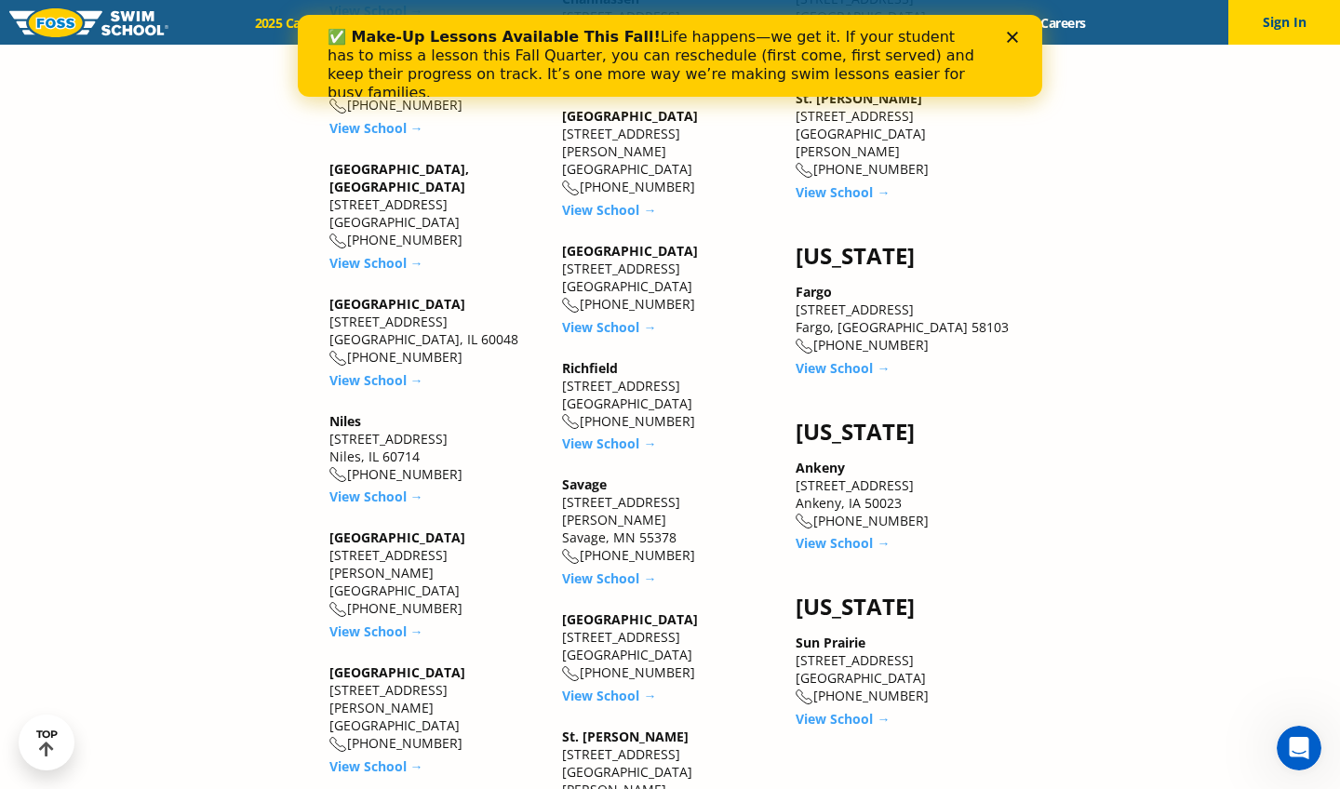
scroll to position [2280, 0]
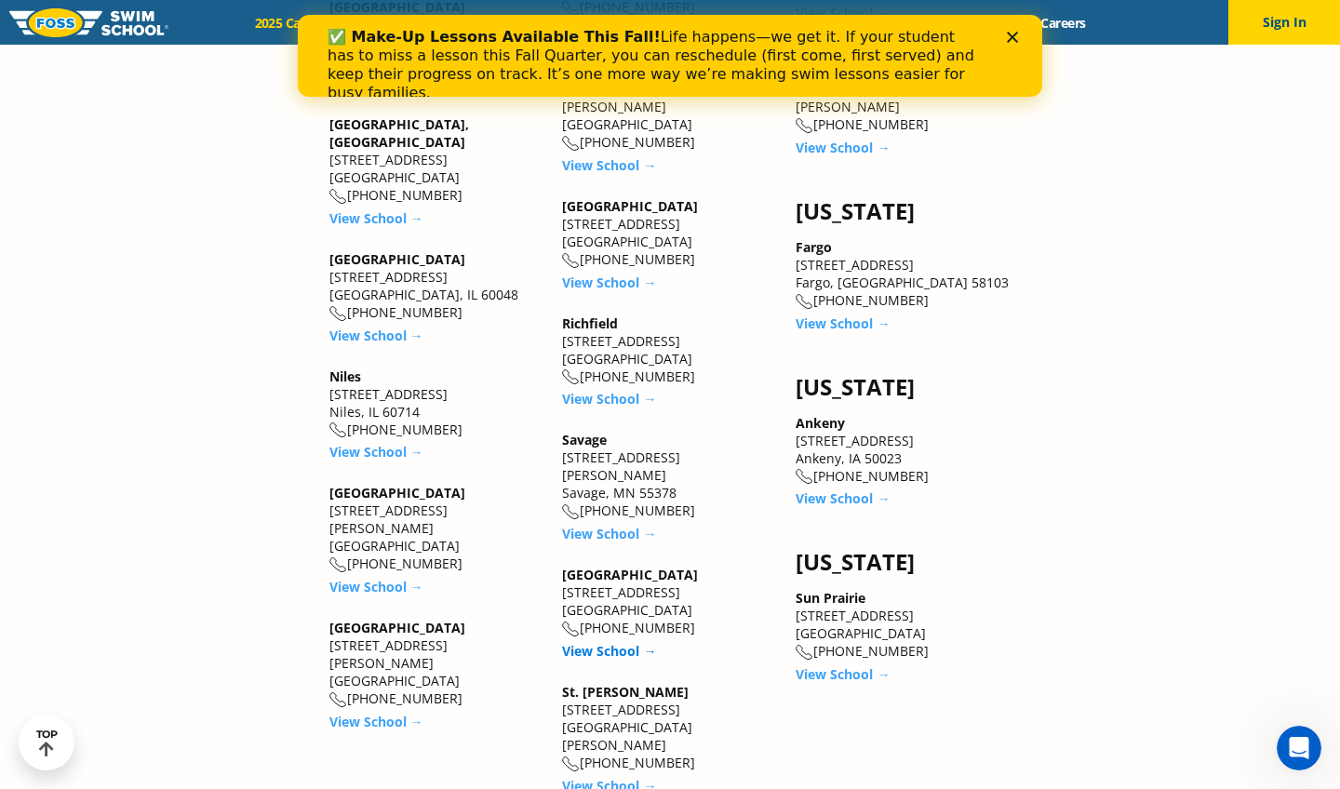
click at [627, 642] on link "View School →" at bounding box center [609, 651] width 94 height 18
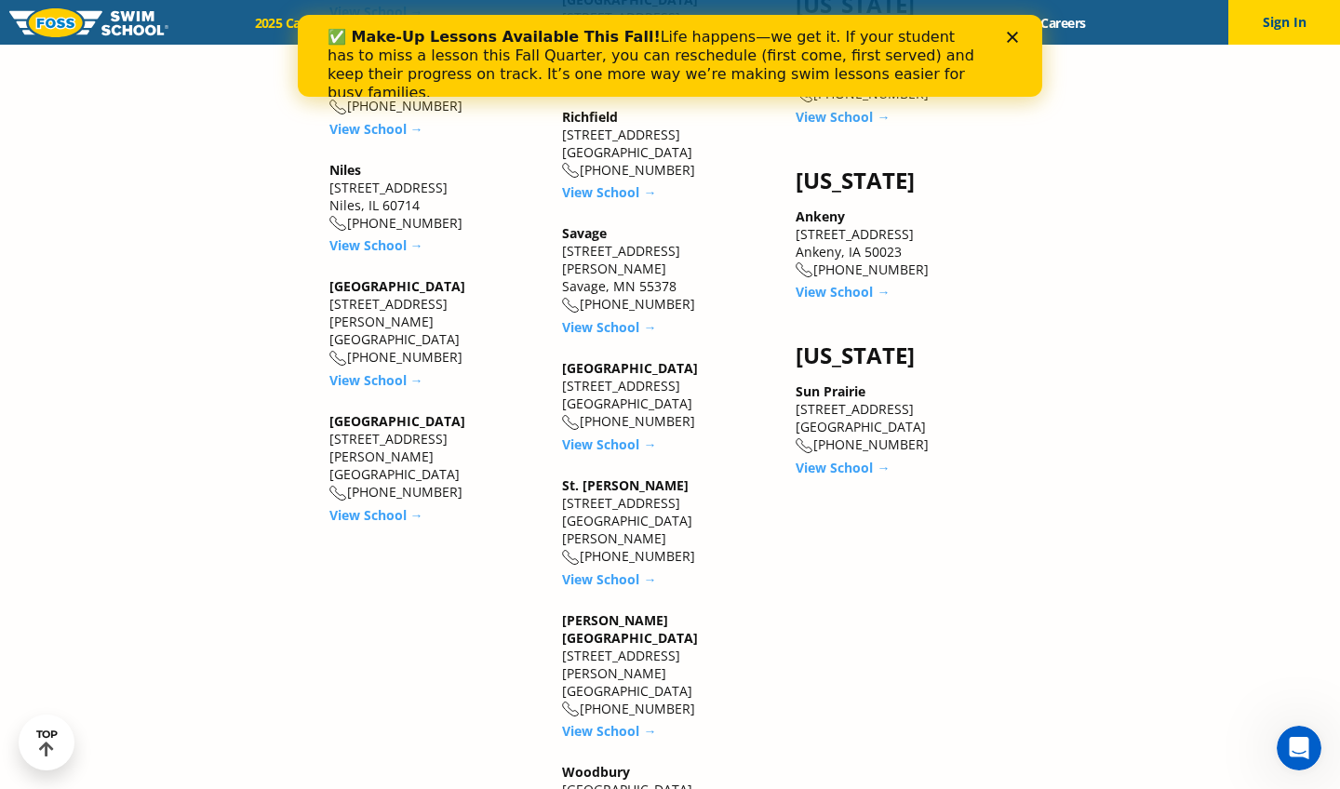
scroll to position [2495, 0]
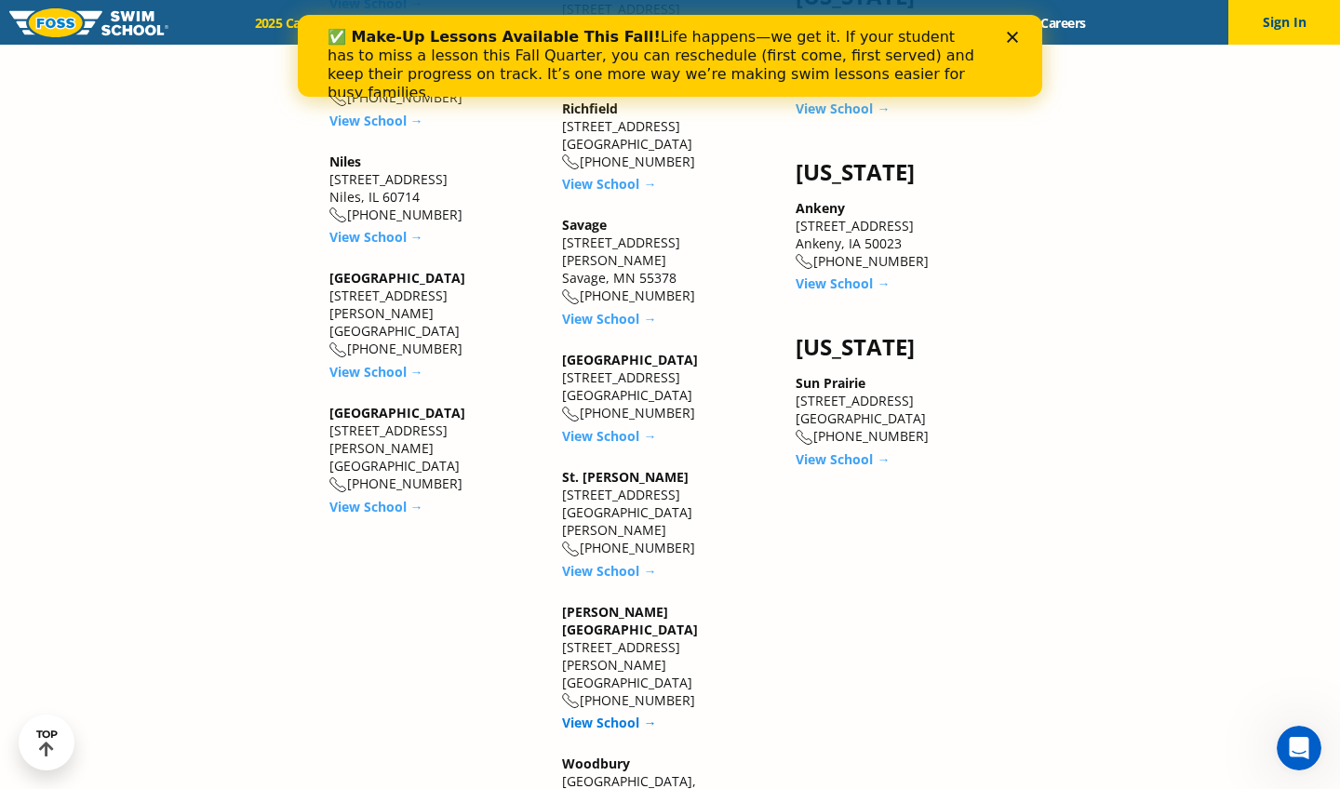
click at [619, 714] on link "View School →" at bounding box center [609, 723] width 94 height 18
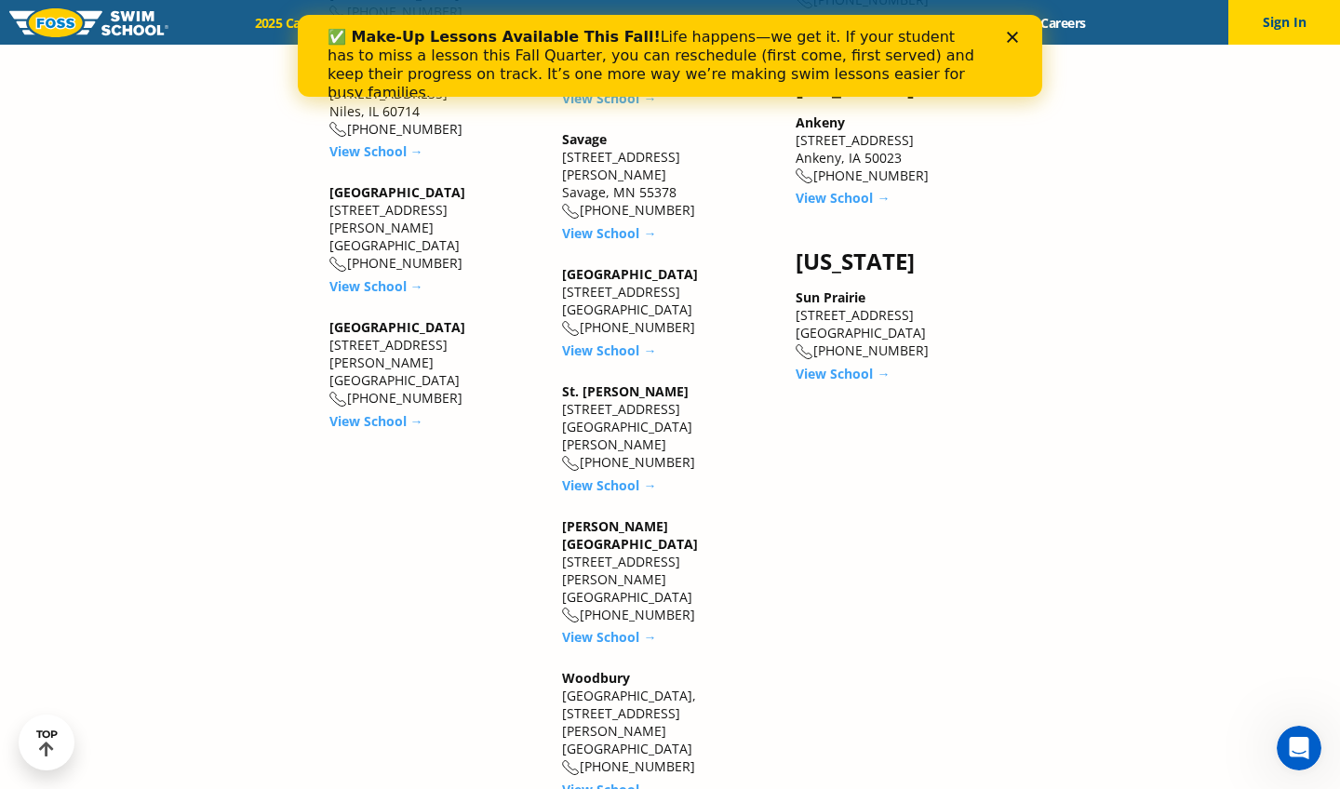
scroll to position [2582, 0]
click at [628, 779] on link "View School →" at bounding box center [609, 788] width 94 height 18
click at [838, 363] on link "View School →" at bounding box center [843, 372] width 94 height 18
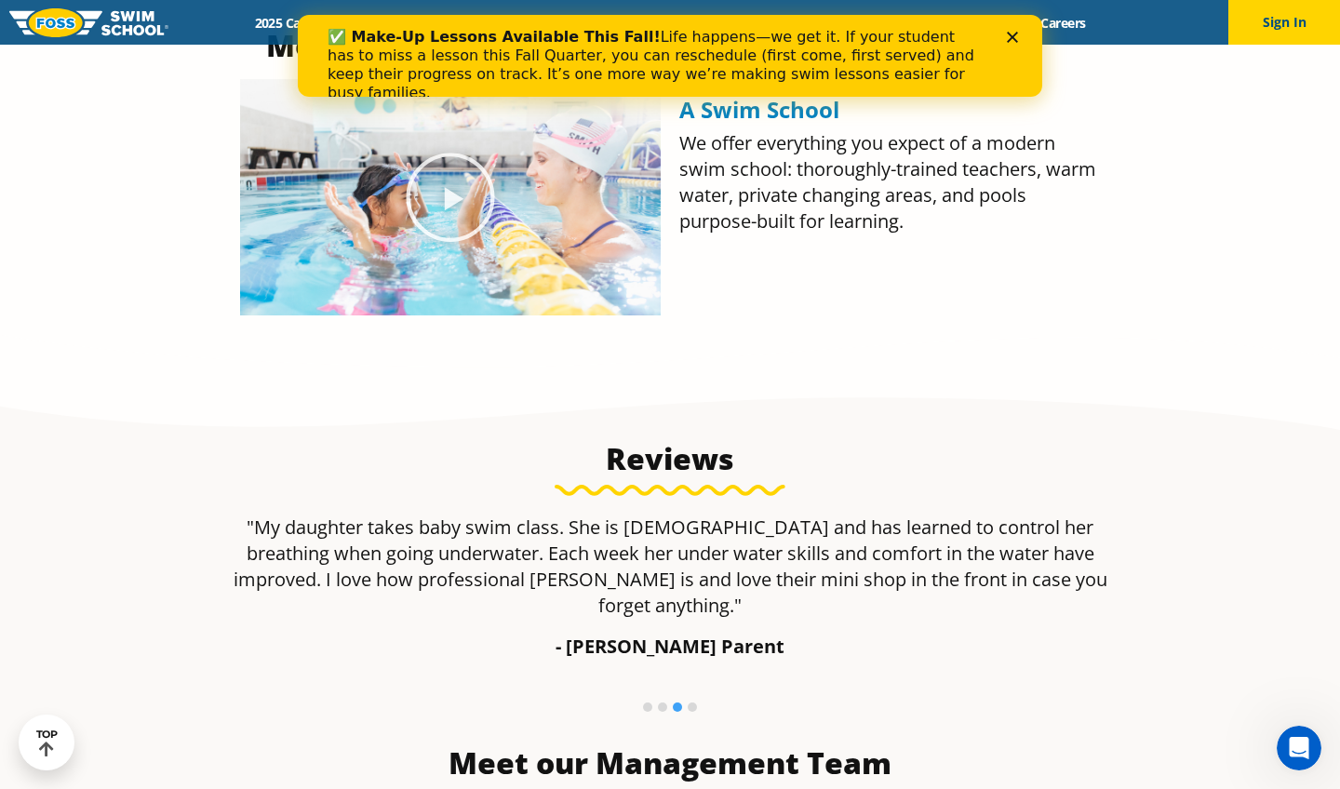
scroll to position [982, 0]
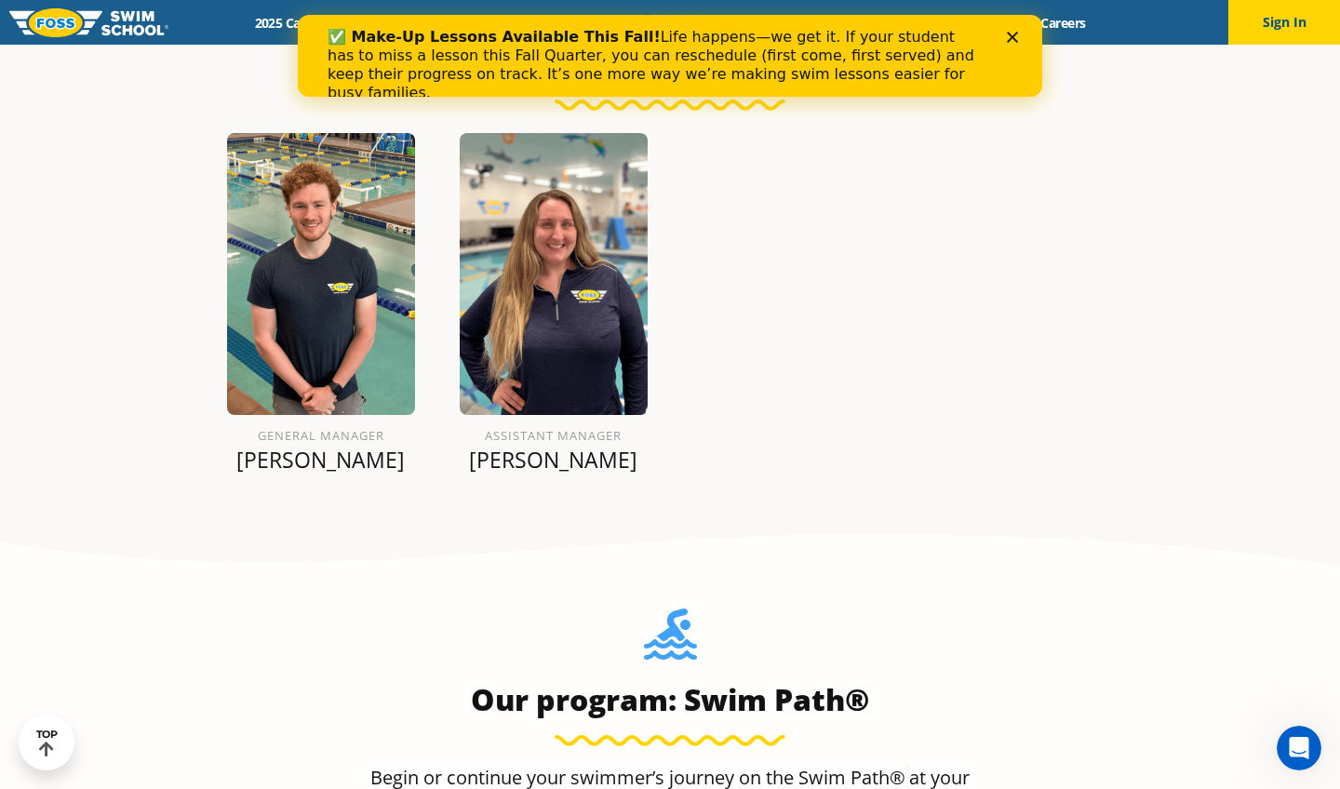
scroll to position [1729, 0]
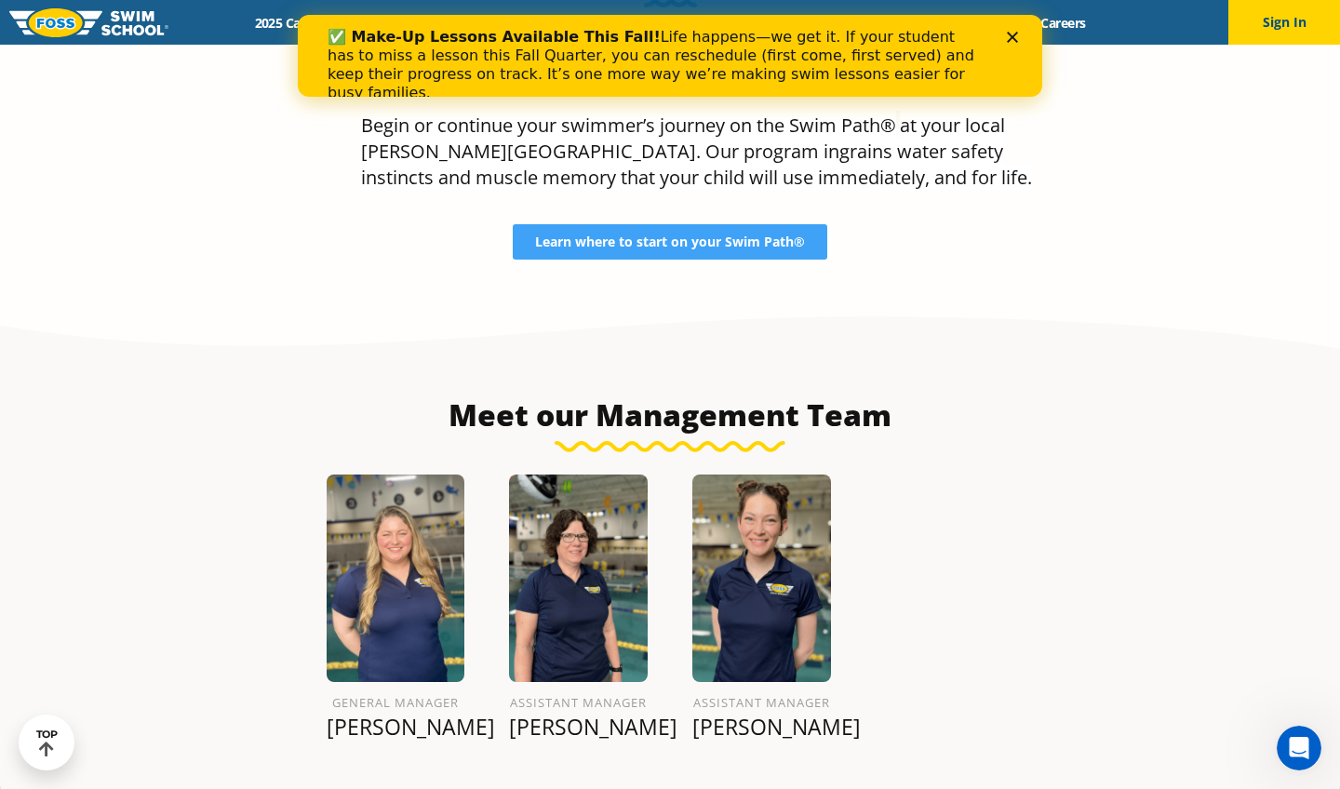
scroll to position [1880, 0]
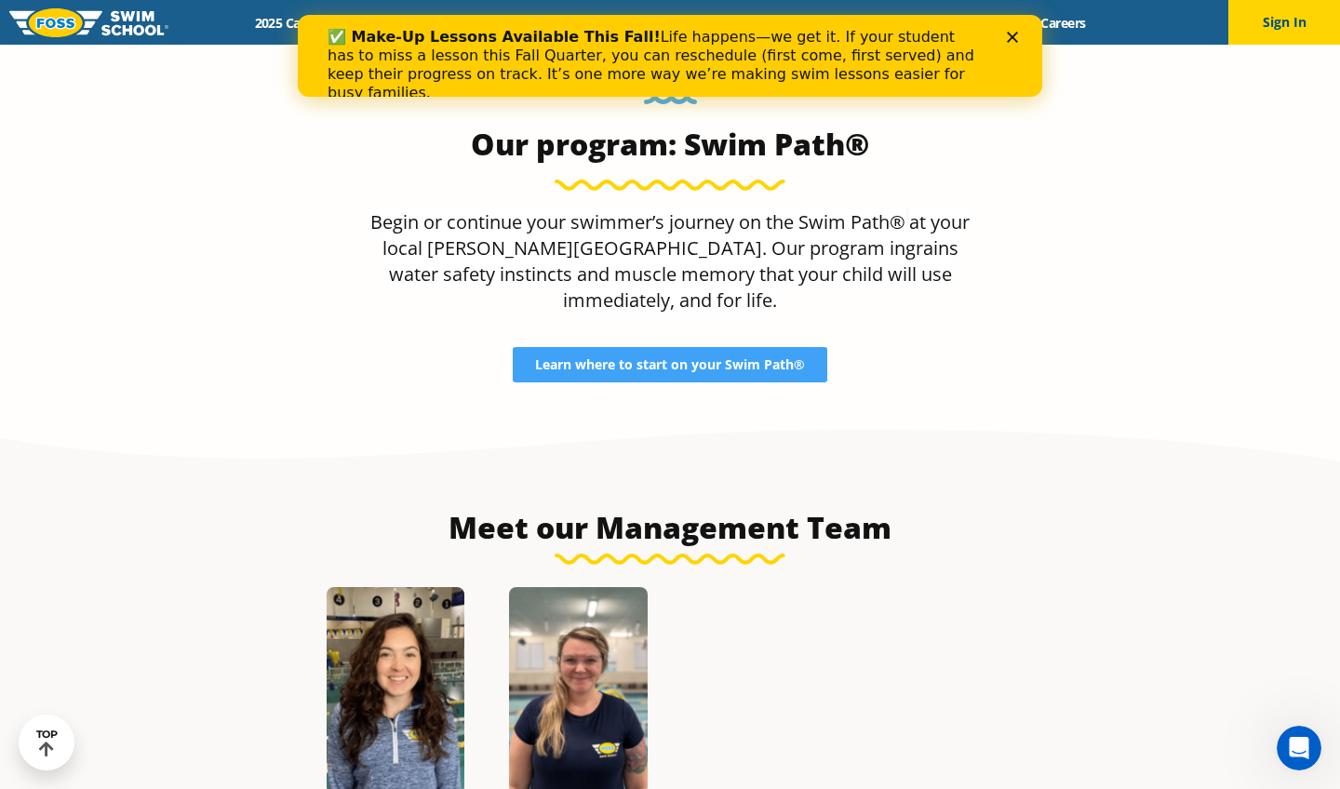
scroll to position [1881, 0]
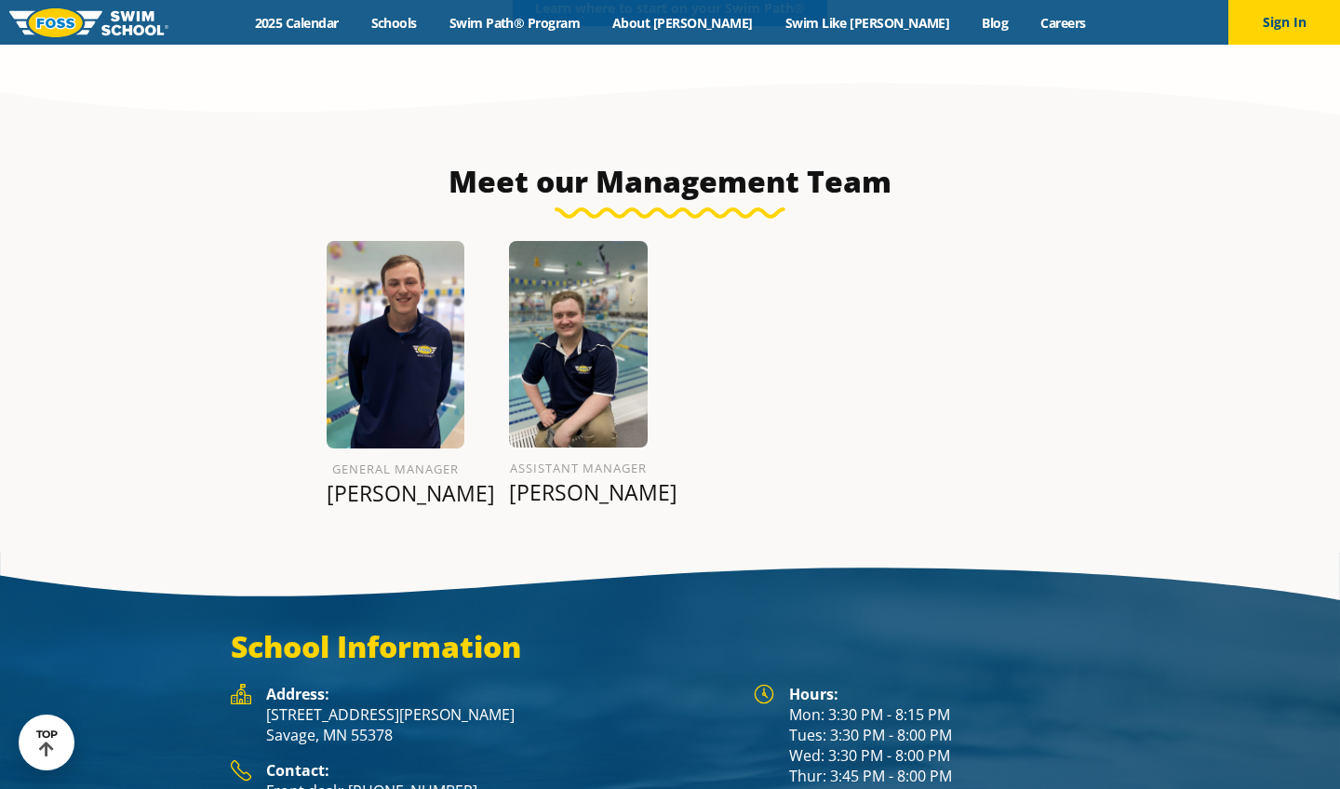
scroll to position [2185, 0]
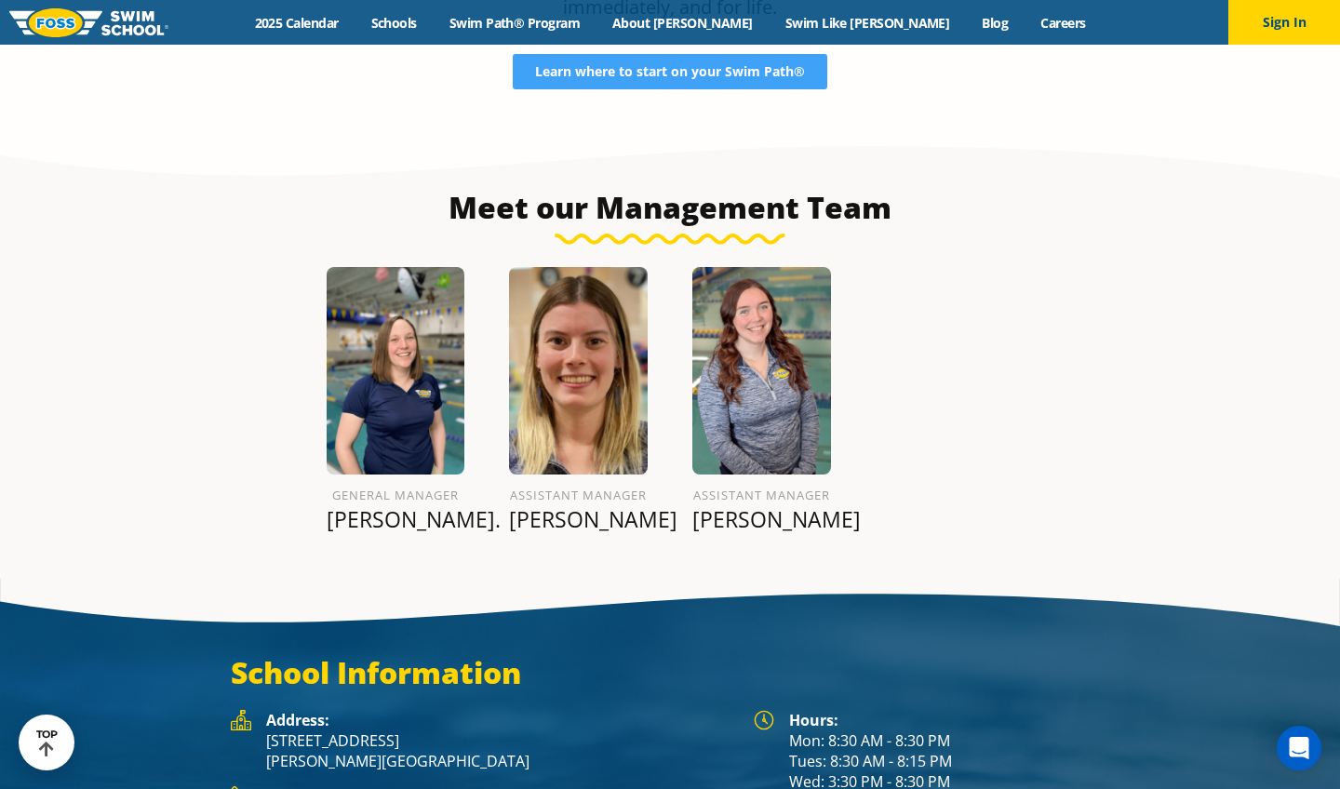
scroll to position [2115, 0]
